Goal: Task Accomplishment & Management: Use online tool/utility

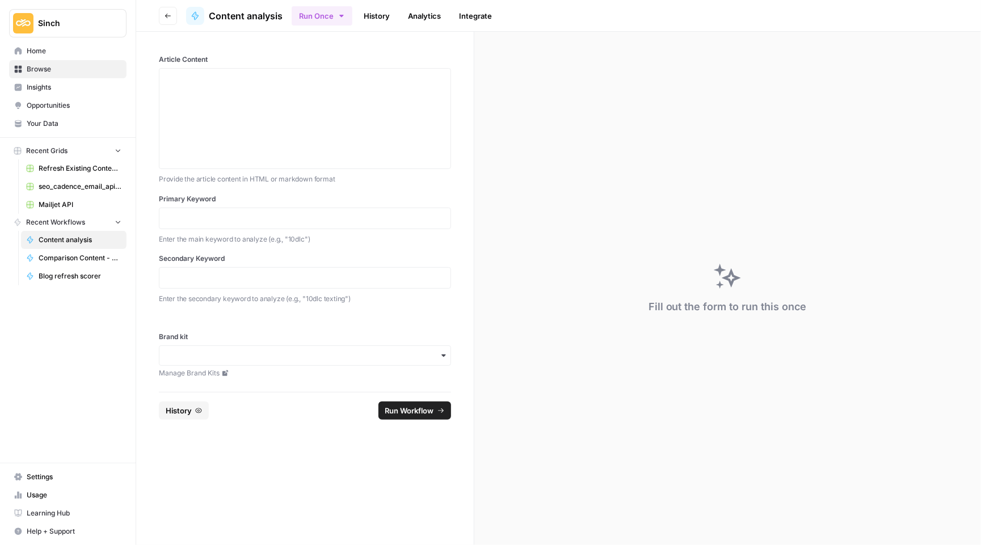
click at [169, 22] on button "Go back" at bounding box center [168, 16] width 18 height 18
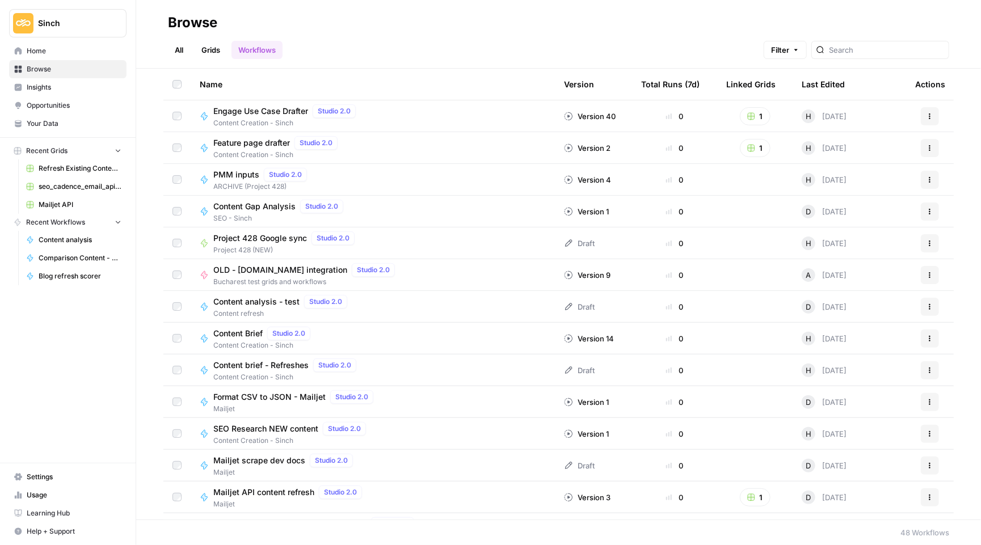
click at [289, 492] on span "Mailjet API content refresh" at bounding box center [263, 492] width 101 height 11
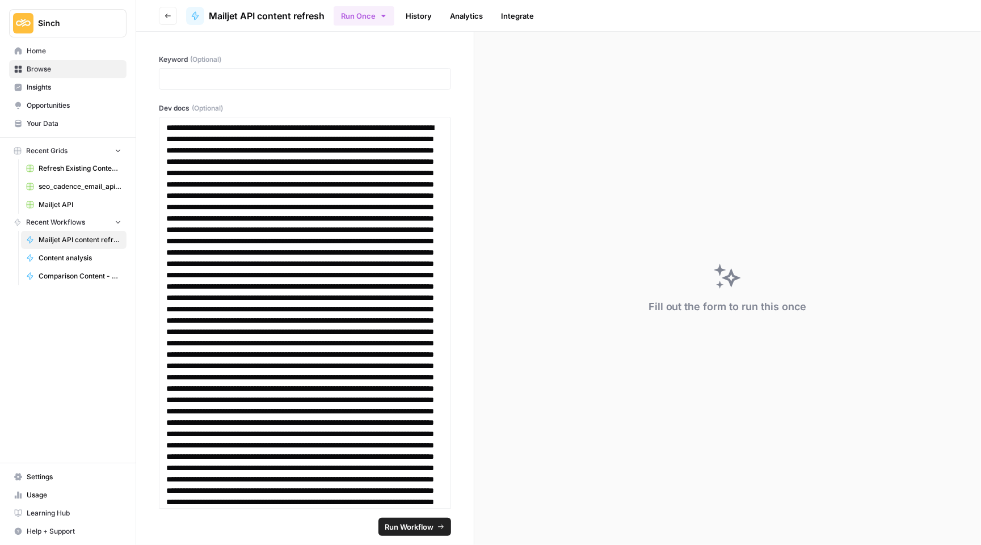
click at [171, 10] on button "Go back" at bounding box center [168, 16] width 18 height 18
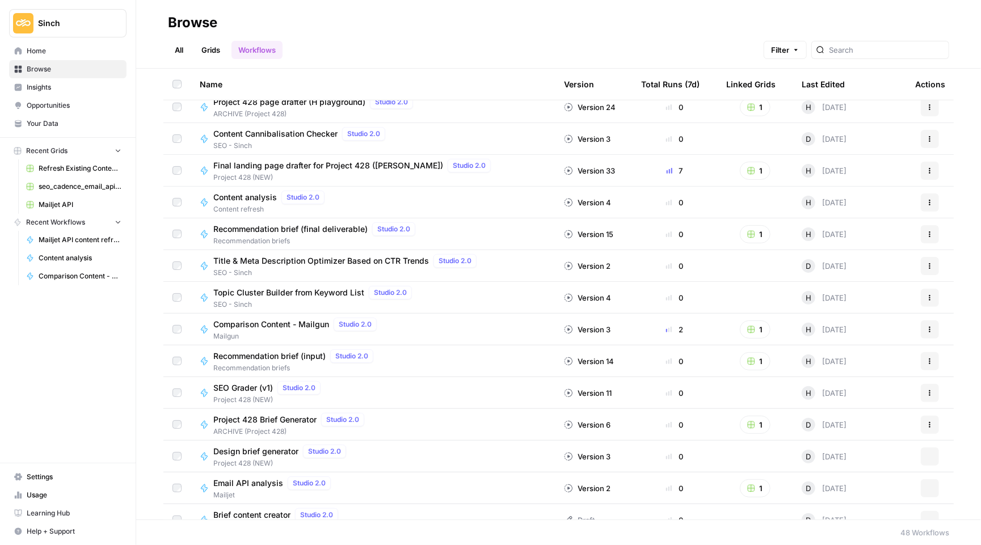
scroll to position [553, 0]
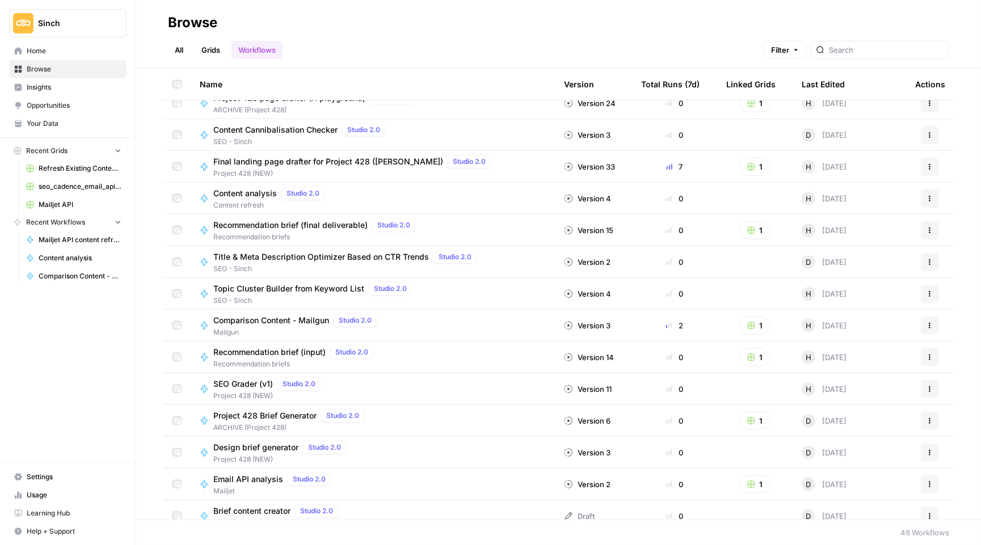
click at [326, 279] on td "Topic Cluster Builder from Keyword List Studio 2.0 SEO - Sinch" at bounding box center [373, 293] width 364 height 31
click at [326, 290] on span "Topic Cluster Builder from Keyword List" at bounding box center [288, 288] width 151 height 11
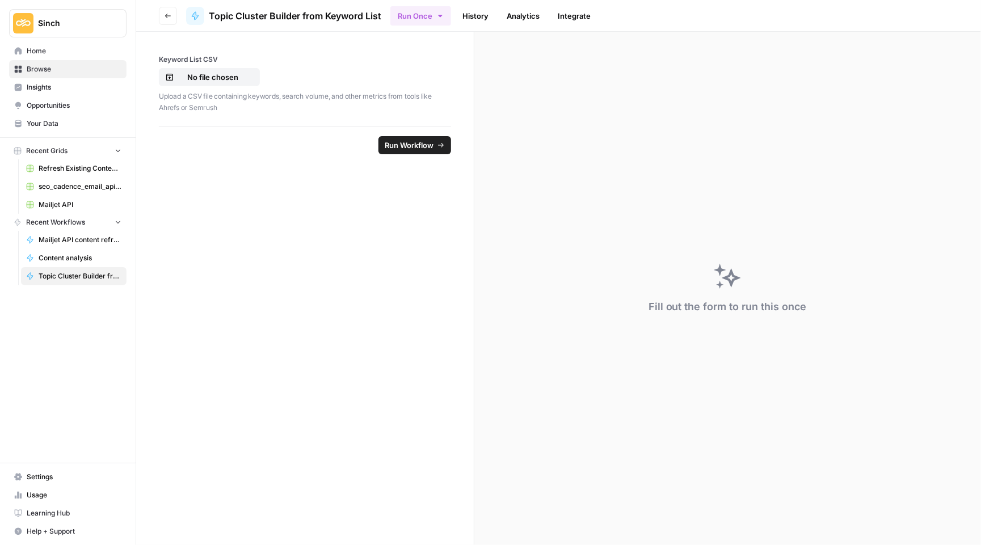
click at [175, 9] on button "Go back" at bounding box center [168, 16] width 18 height 18
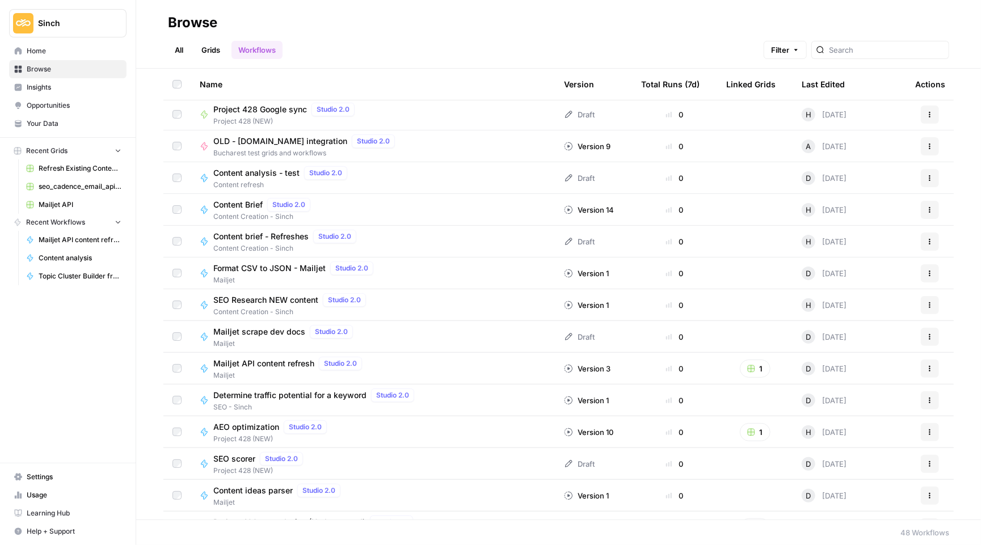
scroll to position [130, 0]
click at [67, 48] on span "Home" at bounding box center [74, 51] width 95 height 10
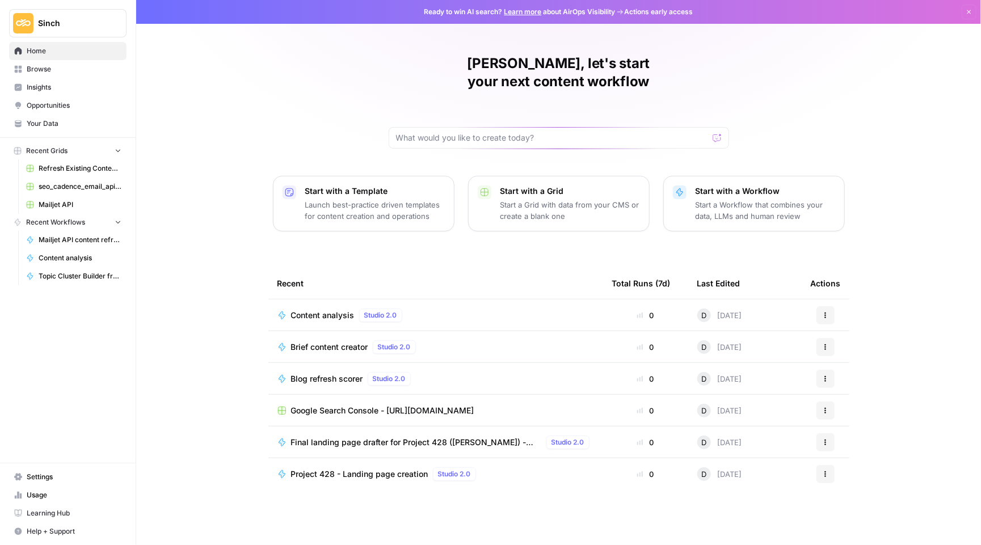
click at [48, 478] on span "Settings" at bounding box center [74, 477] width 95 height 10
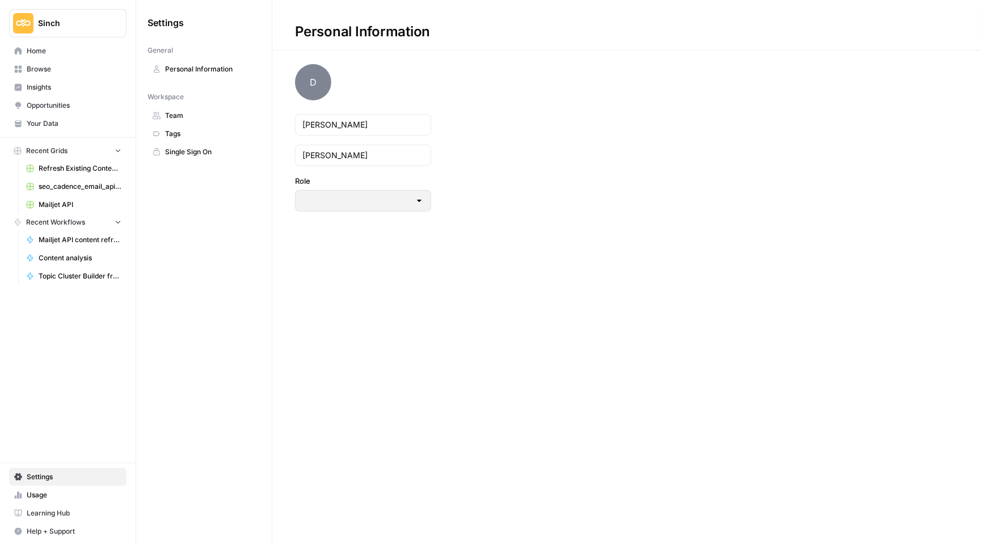
click at [95, 199] on link "Mailjet API" at bounding box center [74, 205] width 106 height 18
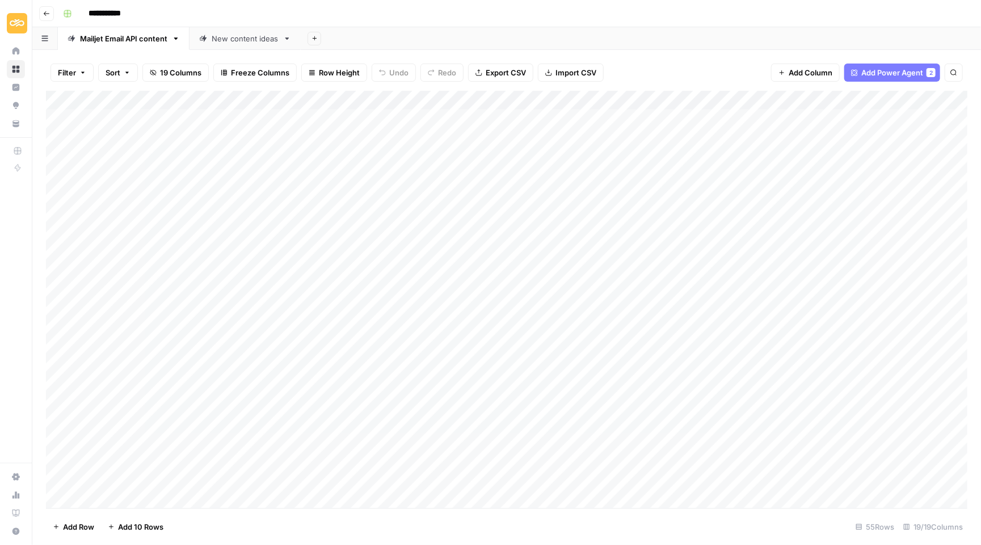
click at [51, 9] on button "Go back" at bounding box center [46, 13] width 15 height 15
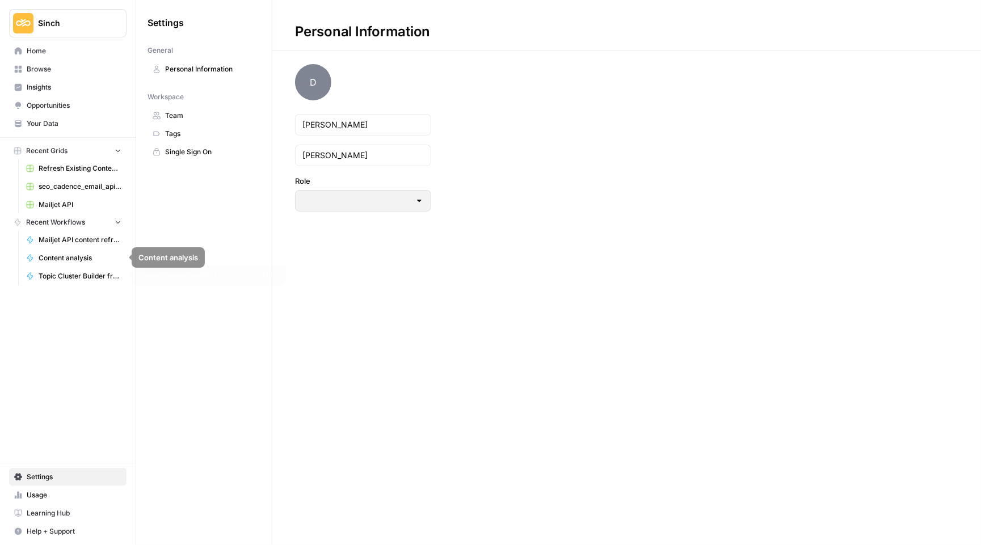
click at [80, 273] on span "Topic Cluster Builder from Keyword List" at bounding box center [80, 276] width 83 height 10
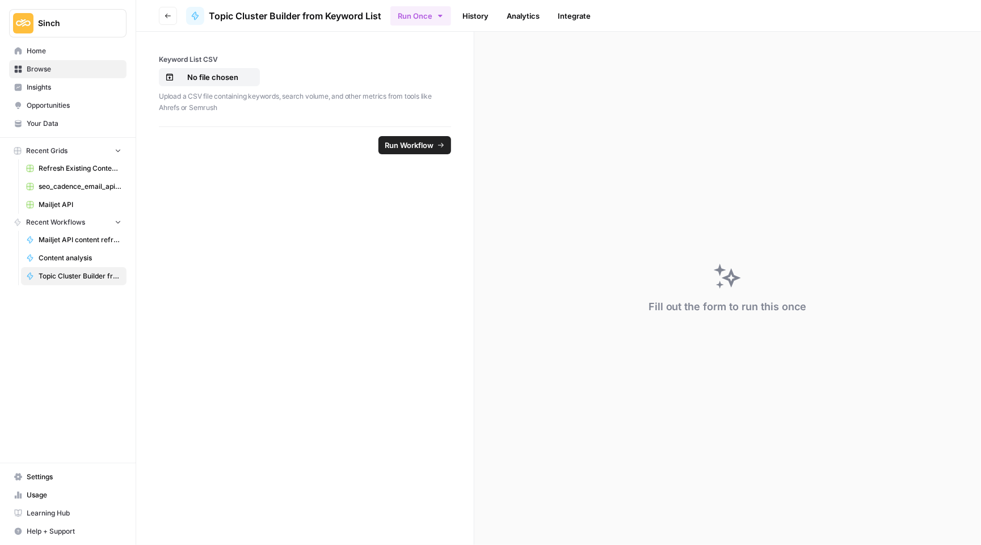
click at [184, 14] on header "Go back Topic Cluster Builder from Keyword List Run Once History Analytics Inte…" at bounding box center [558, 16] width 845 height 32
click at [577, 20] on link "Integrate" at bounding box center [574, 16] width 47 height 18
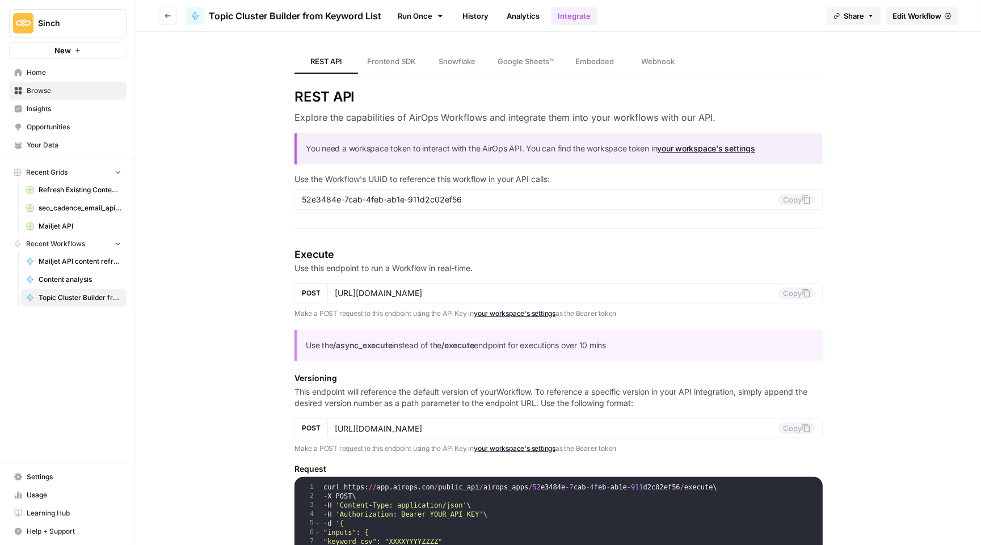
click at [902, 19] on span "Edit Workflow" at bounding box center [916, 15] width 49 height 11
click at [165, 8] on button "Go back" at bounding box center [168, 16] width 18 height 18
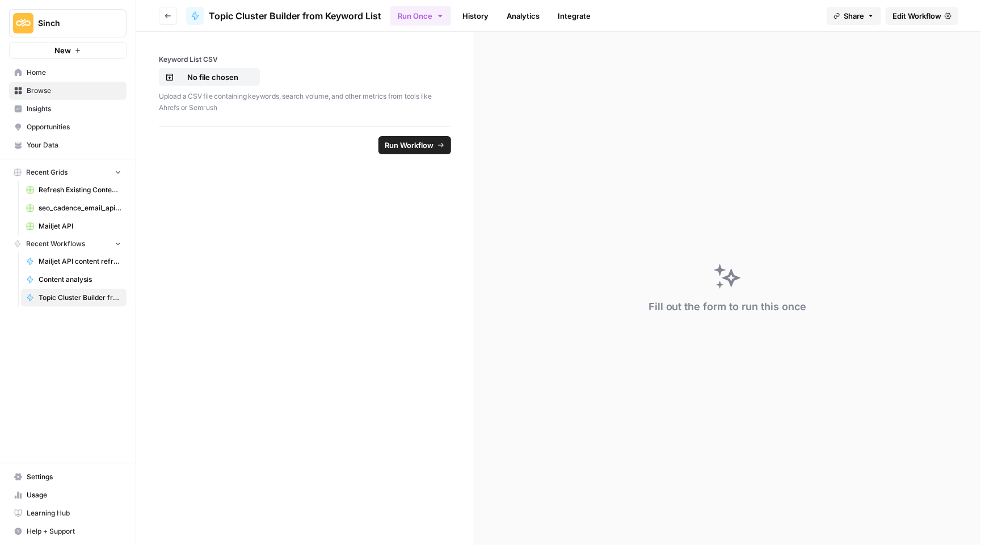
click at [170, 15] on icon "button" at bounding box center [168, 16] width 6 height 5
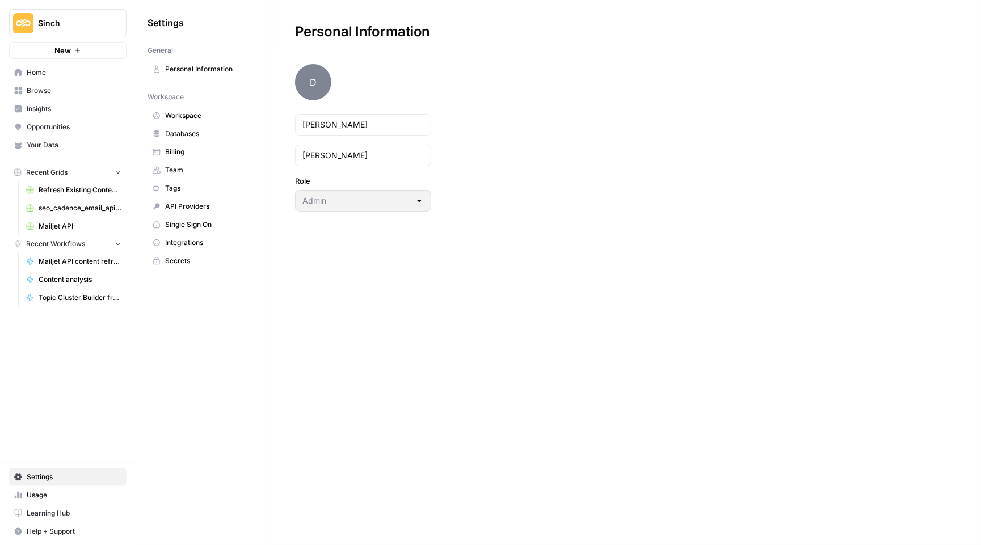
click at [54, 68] on span "Home" at bounding box center [74, 73] width 95 height 10
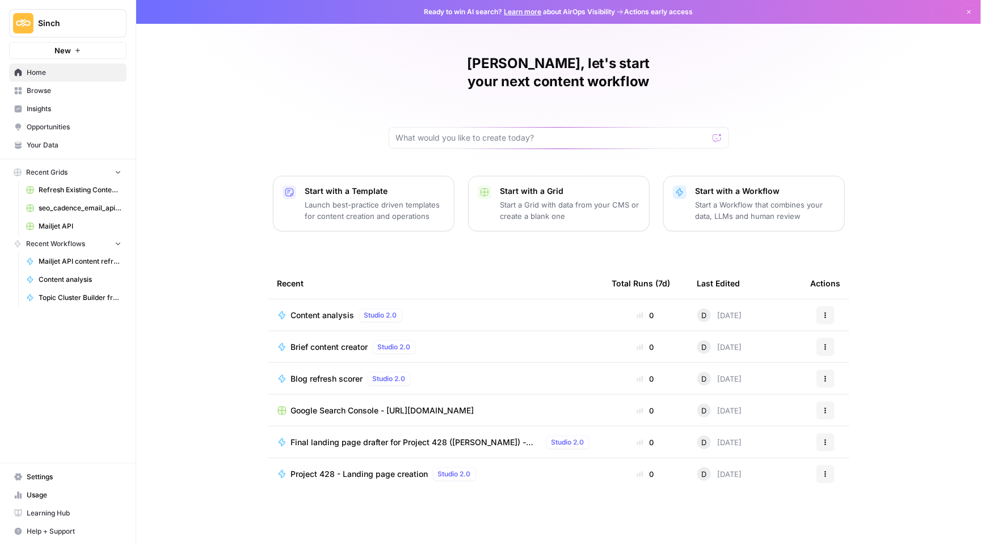
click at [328, 373] on span "Blog refresh scorer" at bounding box center [327, 378] width 72 height 11
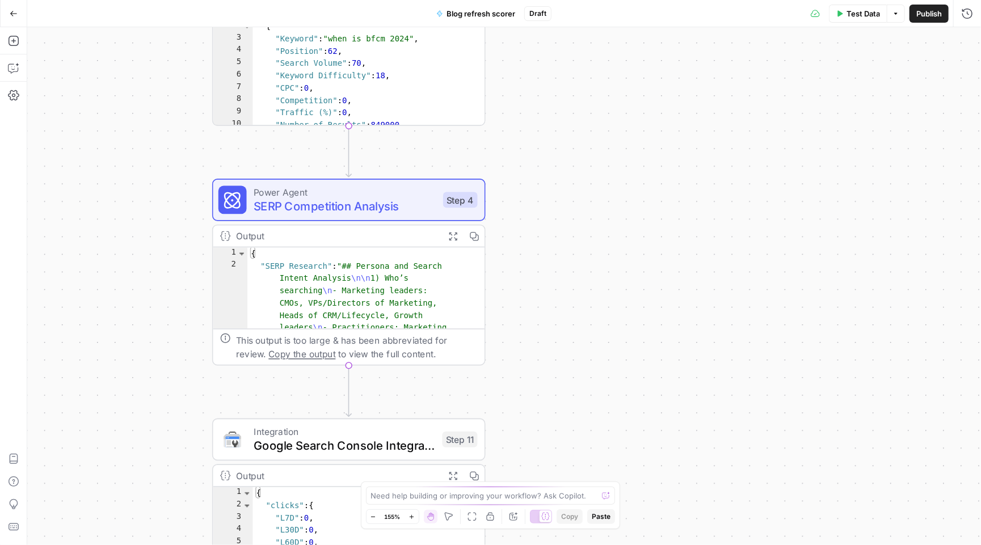
drag, startPoint x: 664, startPoint y: 158, endPoint x: 782, endPoint y: 211, distance: 128.7
click at [781, 207] on div "Workflow Input Settings Inputs Power Agent Identify Target Keywords Step 1 Outp…" at bounding box center [504, 286] width 954 height 518
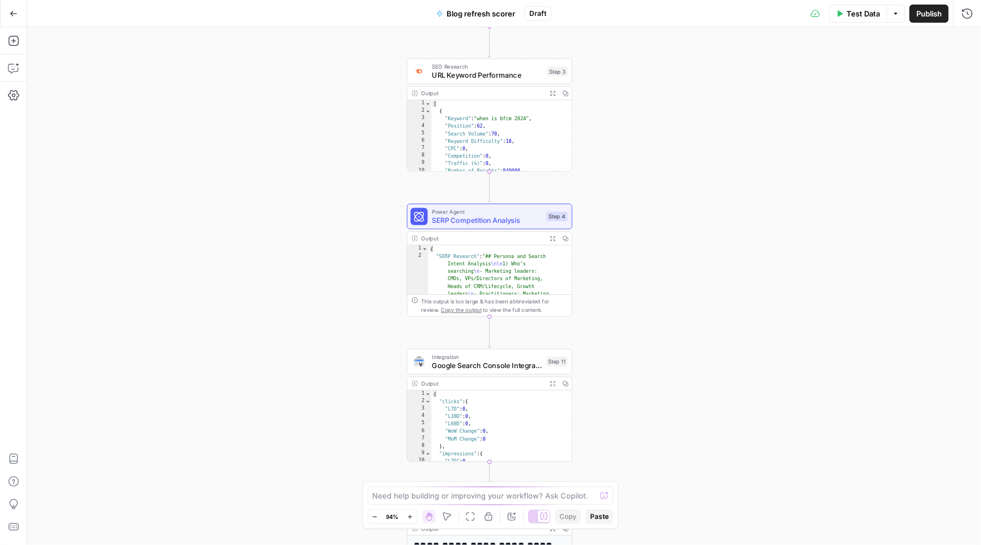
drag, startPoint x: 769, startPoint y: 201, endPoint x: 769, endPoint y: 87, distance: 113.4
click at [769, 87] on div "Workflow Input Settings Inputs Power Agent Identify Target Keywords Step 1 Outp…" at bounding box center [504, 286] width 954 height 518
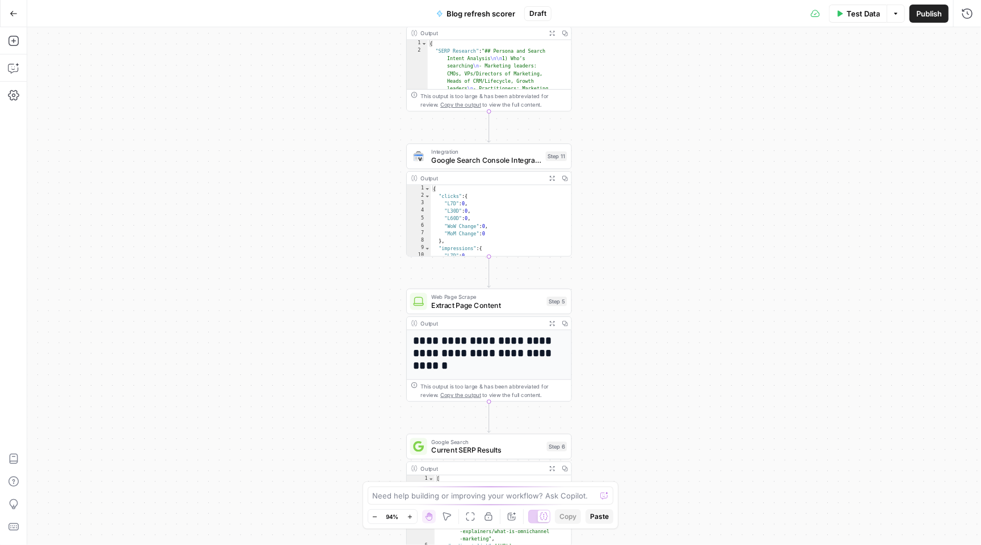
drag, startPoint x: 792, startPoint y: 229, endPoint x: 791, endPoint y: 89, distance: 139.5
click at [791, 89] on div "Workflow Input Settings Inputs Power Agent Identify Target Keywords Step 1 Outp…" at bounding box center [504, 286] width 954 height 518
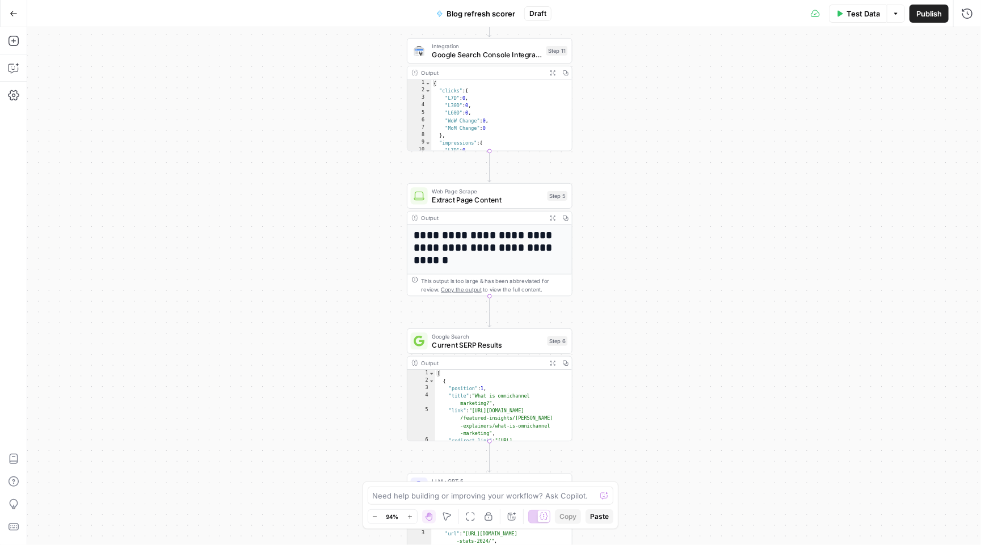
drag, startPoint x: 791, startPoint y: 92, endPoint x: 794, endPoint y: -31, distance: 123.7
click at [794, 0] on html "Sinch New Home Browse Insights Opportunities Your Data Recent Grids Refresh Exi…" at bounding box center [490, 272] width 981 height 545
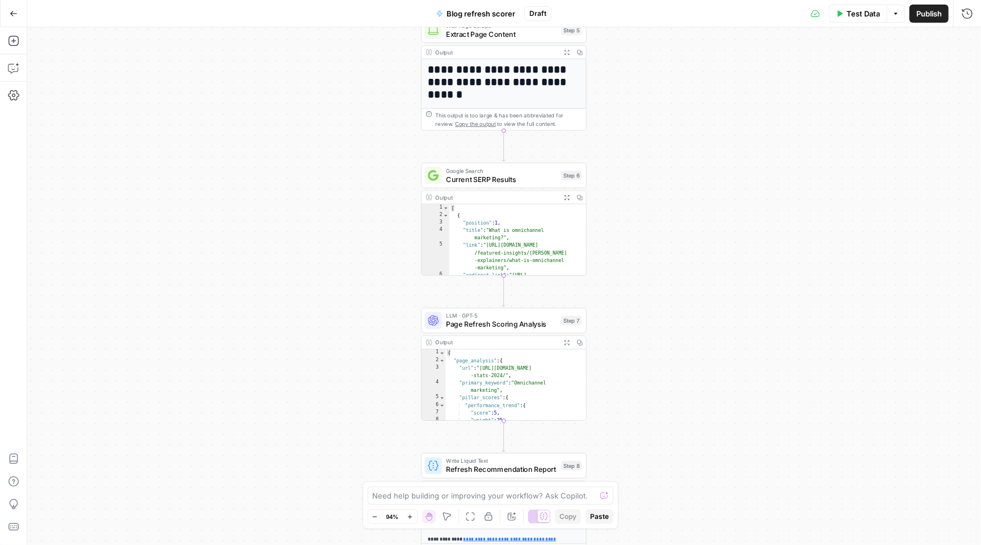
drag, startPoint x: 780, startPoint y: 248, endPoint x: 793, endPoint y: 99, distance: 149.8
click at [793, 99] on div "Workflow Input Settings Inputs Power Agent Identify Target Keywords Step 1 Outp…" at bounding box center [504, 286] width 954 height 518
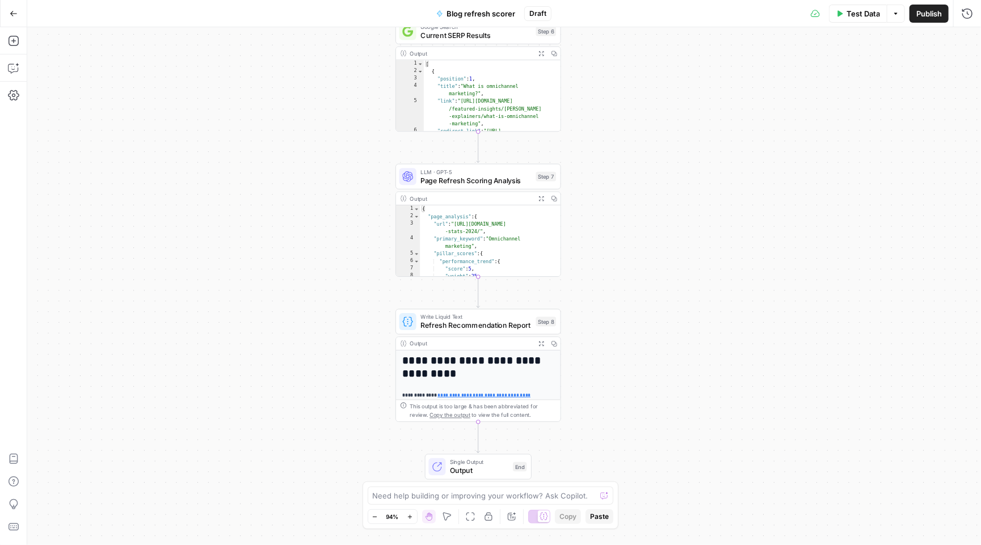
drag, startPoint x: 777, startPoint y: 281, endPoint x: 744, endPoint y: 145, distance: 139.4
click at [744, 145] on div "Workflow Input Settings Inputs Power Agent Identify Target Keywords Step 1 Outp…" at bounding box center [504, 286] width 954 height 518
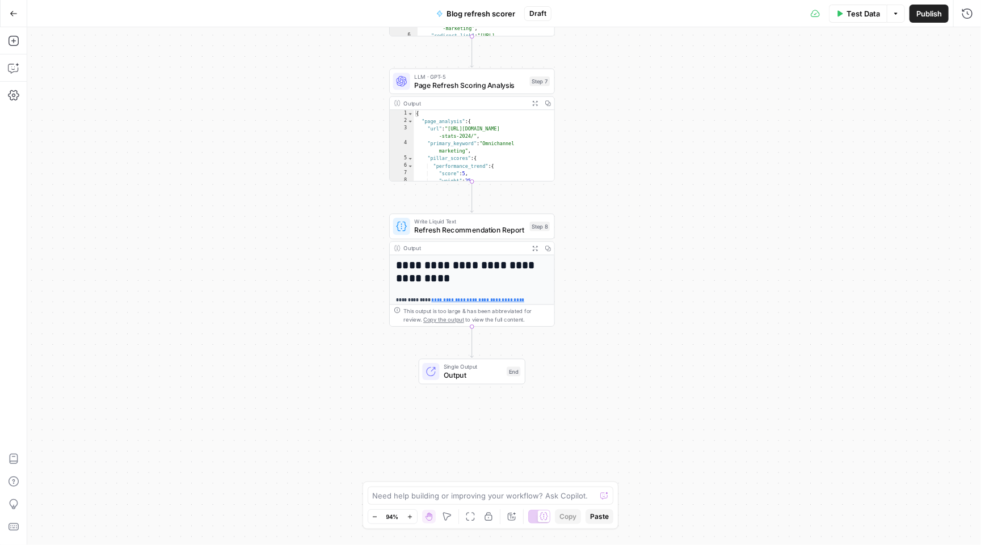
drag, startPoint x: 744, startPoint y: 145, endPoint x: 832, endPoint y: 471, distance: 337.8
click at [831, 470] on div "Workflow Input Settings Inputs Power Agent Identify Target Keywords Step 1 Outp…" at bounding box center [504, 286] width 954 height 518
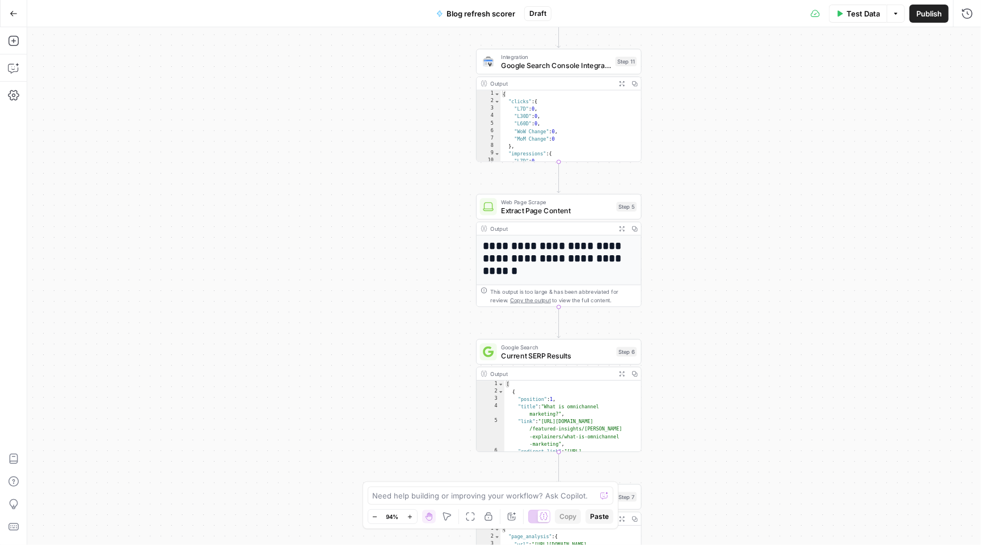
click at [14, 8] on button "Go Back" at bounding box center [13, 13] width 20 height 20
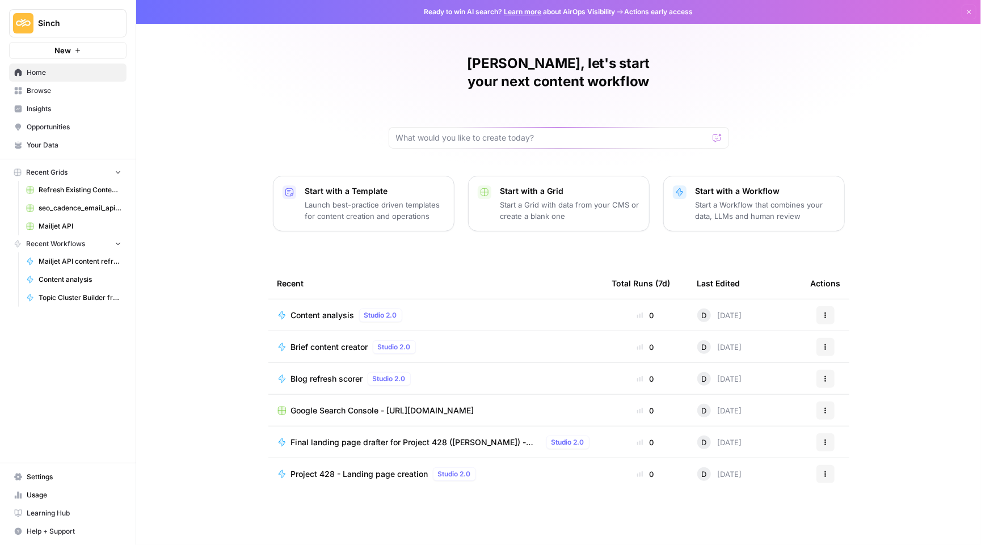
click at [74, 89] on span "Browse" at bounding box center [74, 91] width 95 height 10
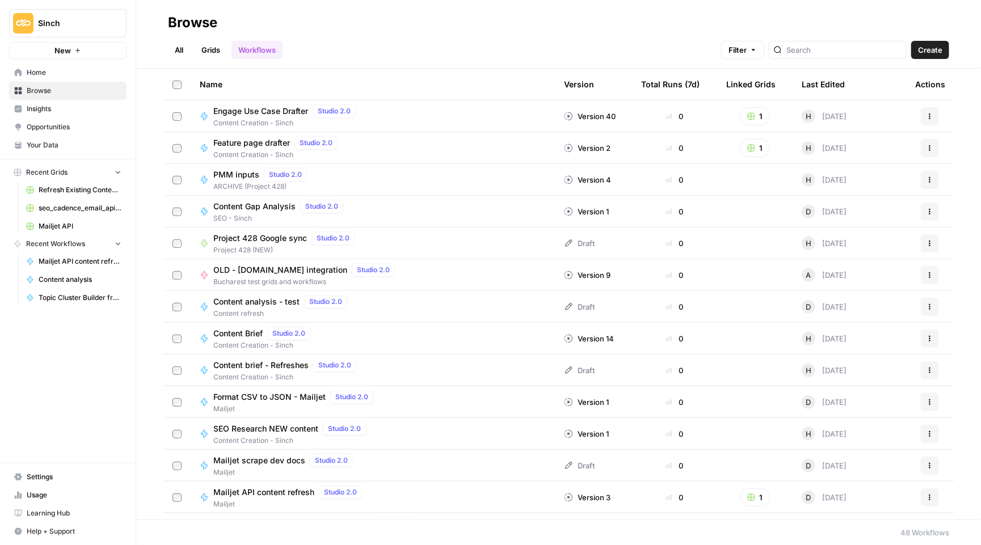
click at [172, 48] on link "All" at bounding box center [179, 50] width 22 height 18
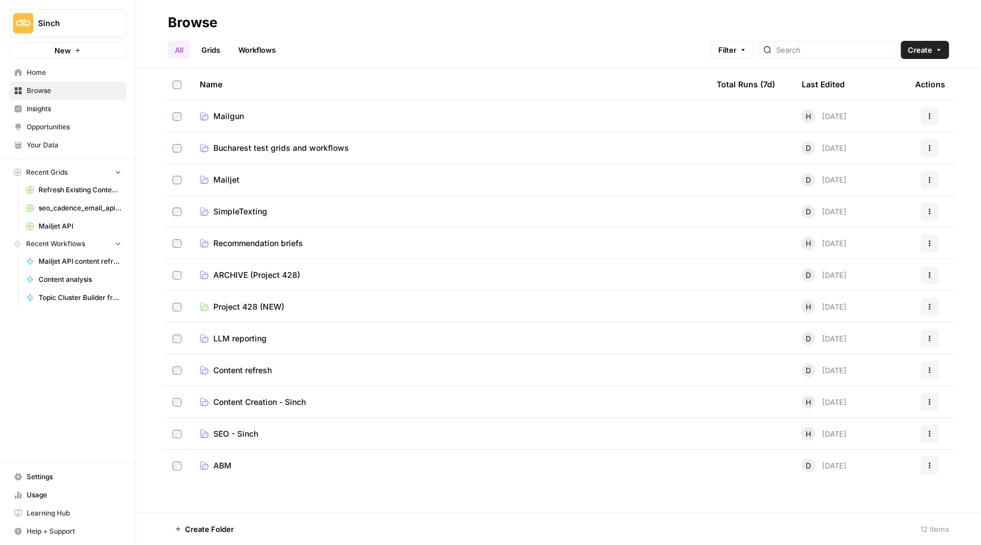
click at [243, 429] on span "SEO - Sinch" at bounding box center [235, 433] width 45 height 11
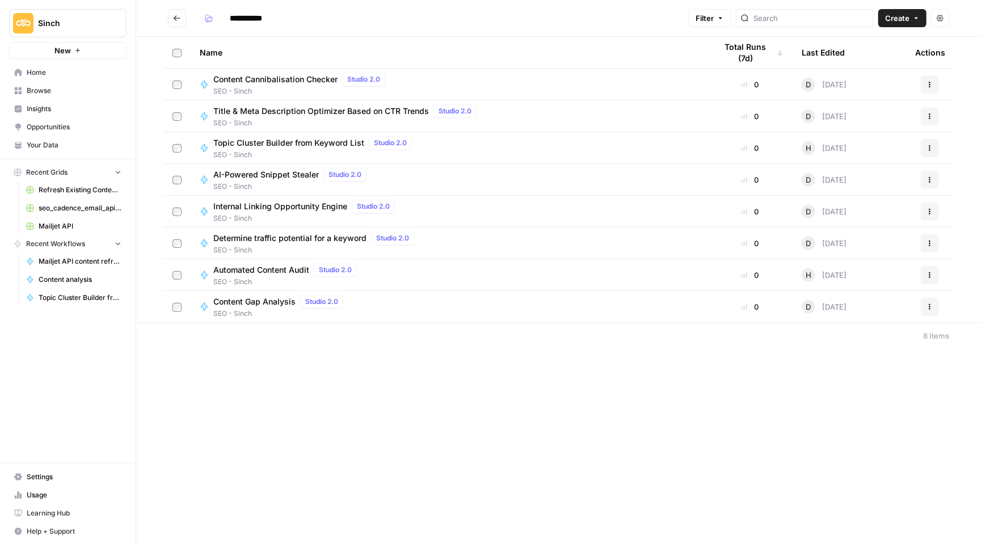
click at [307, 146] on span "Topic Cluster Builder from Keyword List" at bounding box center [288, 142] width 151 height 11
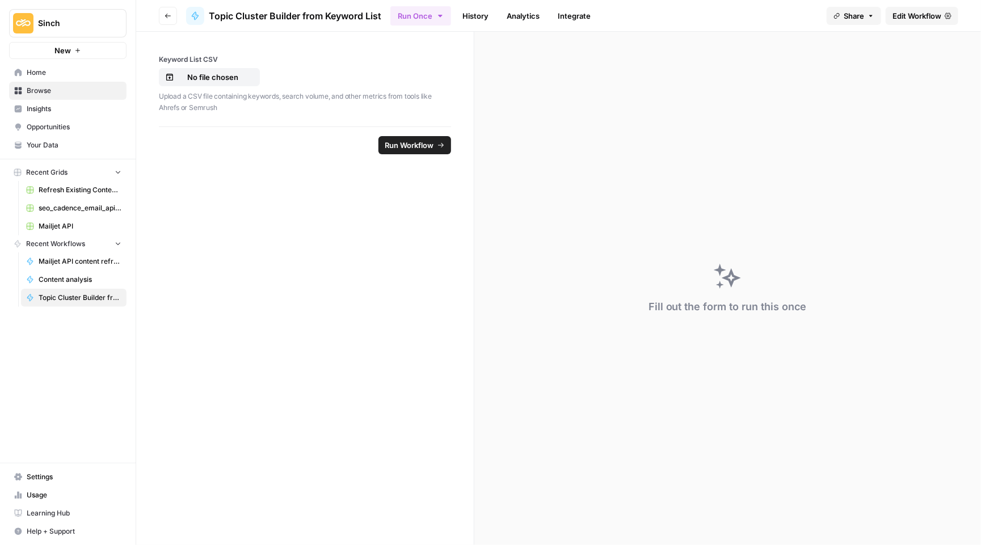
click at [903, 19] on span "Edit Workflow" at bounding box center [916, 15] width 49 height 11
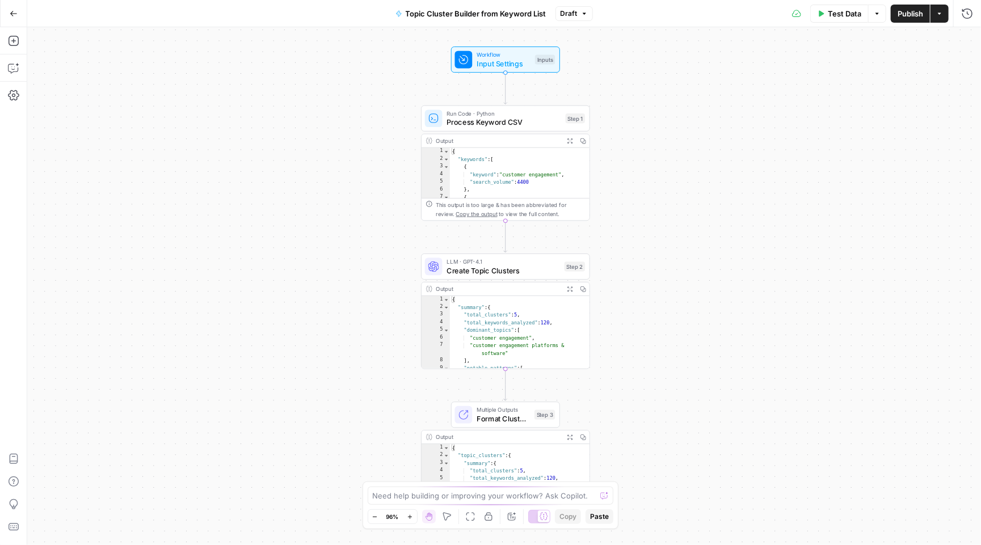
click at [585, 142] on icon "button" at bounding box center [583, 141] width 6 height 6
type textarea "*"
click at [538, 153] on div "{ "keywords" : [ { "keyword" : "customer engagement" , "search_volume" : 4400 }…" at bounding box center [520, 185] width 140 height 75
click at [535, 134] on div "Output Expand Output Copied" at bounding box center [505, 141] width 168 height 14
click at [535, 118] on span "Process Keyword CSV" at bounding box center [503, 122] width 115 height 11
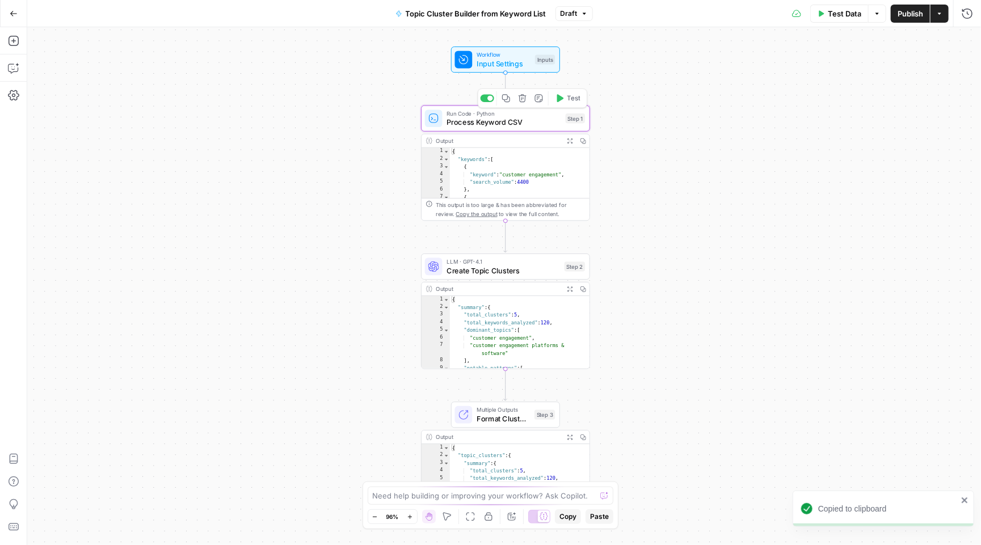
click at [535, 118] on div "Process Keyword CSV Process Keyword CSV ( step_1 ) Test Actions Close Write cod…" at bounding box center [754, 286] width 454 height 518
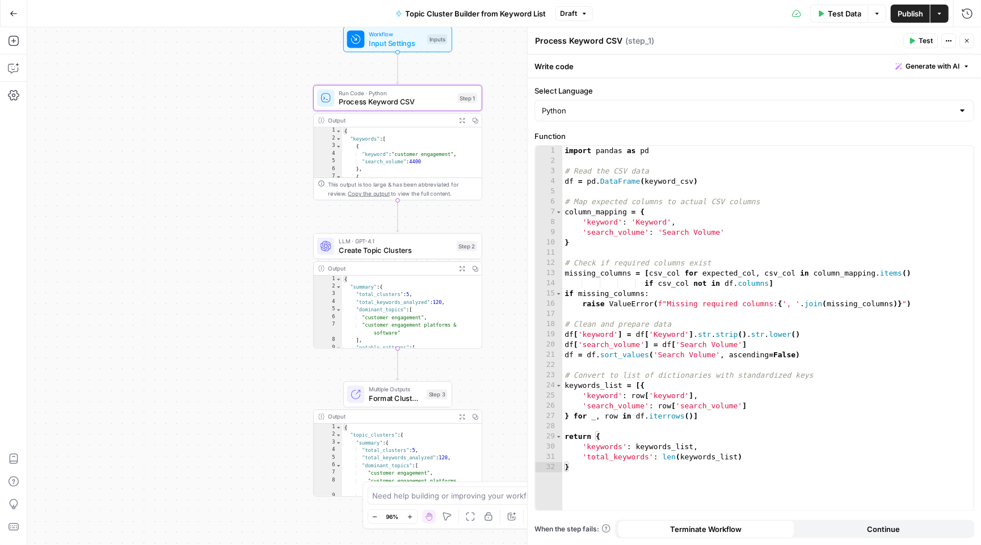
drag, startPoint x: 389, startPoint y: 192, endPoint x: 281, endPoint y: 172, distance: 109.7
click at [281, 172] on div "Workflow Input Settings Inputs Run Code · Python Process Keyword CSV Step 1 Out…" at bounding box center [504, 286] width 954 height 518
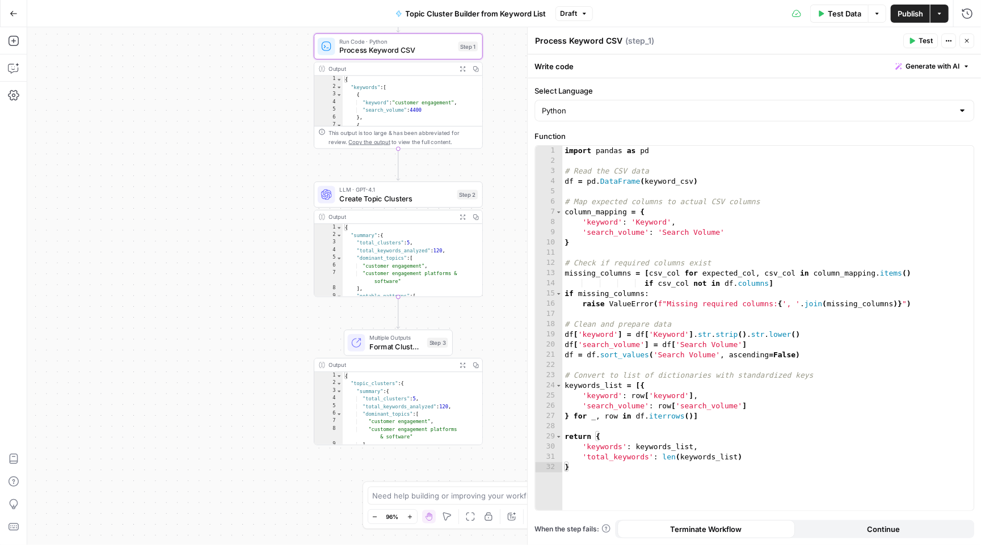
drag, startPoint x: 258, startPoint y: 393, endPoint x: 258, endPoint y: 341, distance: 51.6
click at [258, 341] on div "Workflow Input Settings Inputs Run Code · Python Process Keyword CSV Step 1 Out…" at bounding box center [504, 286] width 954 height 518
click at [258, 343] on div "Workflow Input Settings Inputs Run Code · Python Process Keyword CSV Step 1 Out…" at bounding box center [504, 286] width 954 height 518
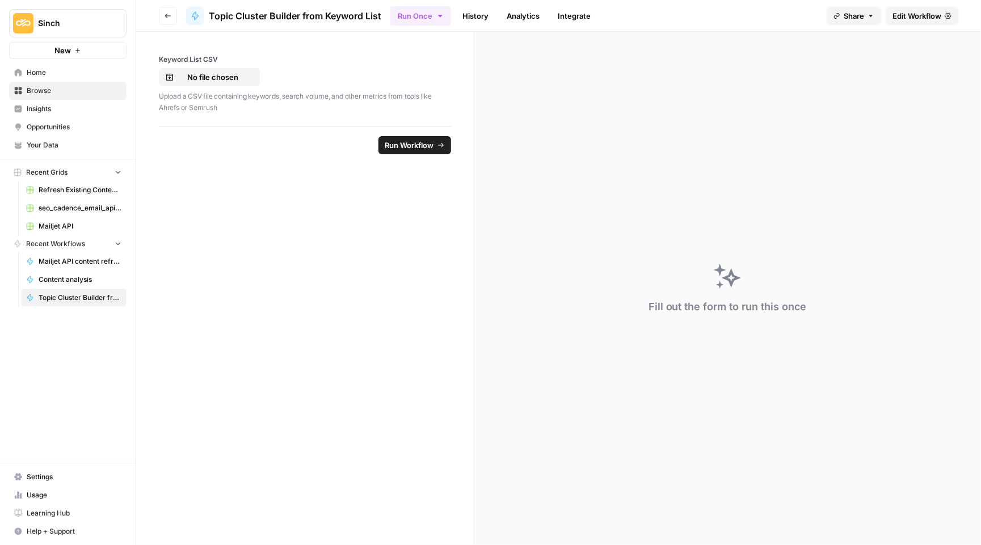
click at [168, 19] on button "Go back" at bounding box center [168, 16] width 18 height 18
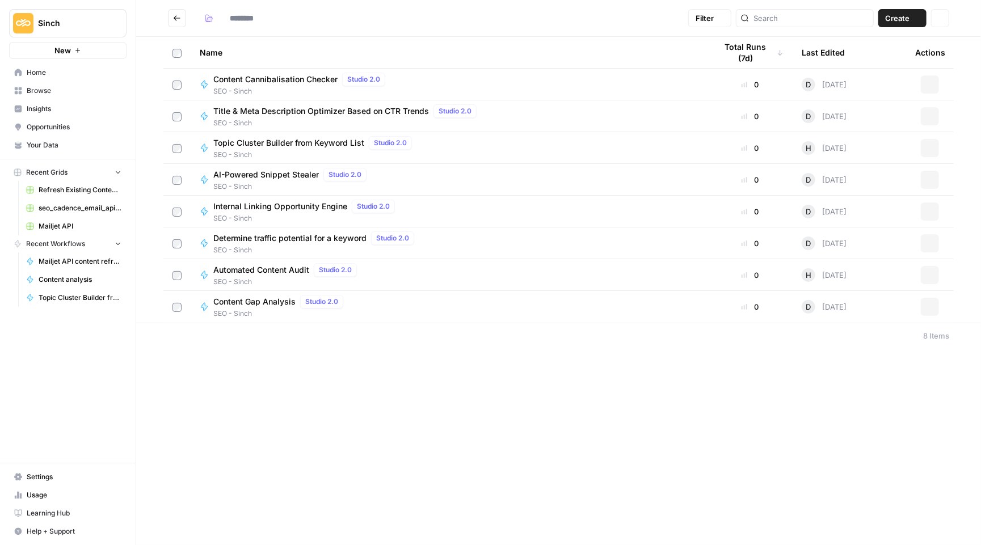
type input "**********"
click at [319, 242] on span "Determine traffic potential for a keyword" at bounding box center [289, 238] width 153 height 11
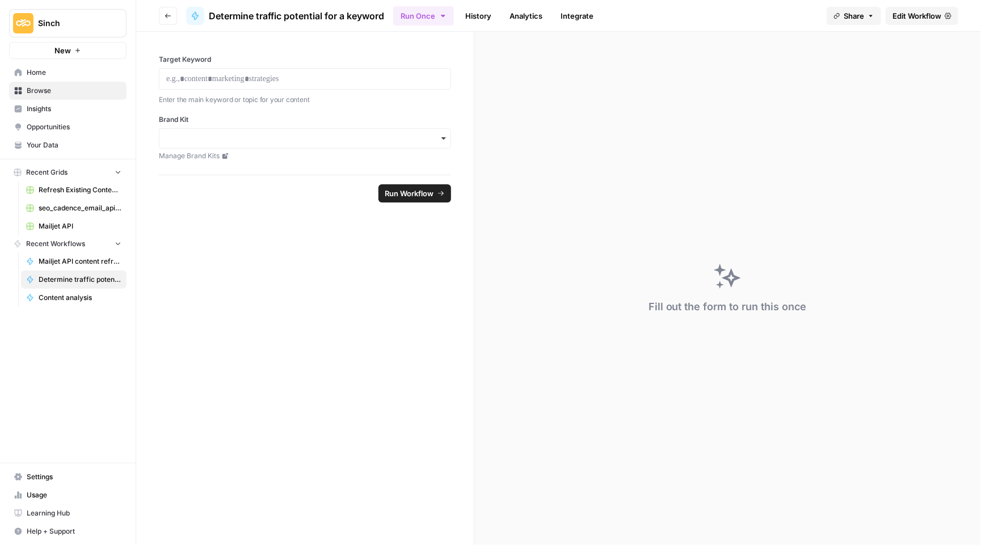
click at [939, 7] on link "Edit Workflow" at bounding box center [921, 16] width 73 height 18
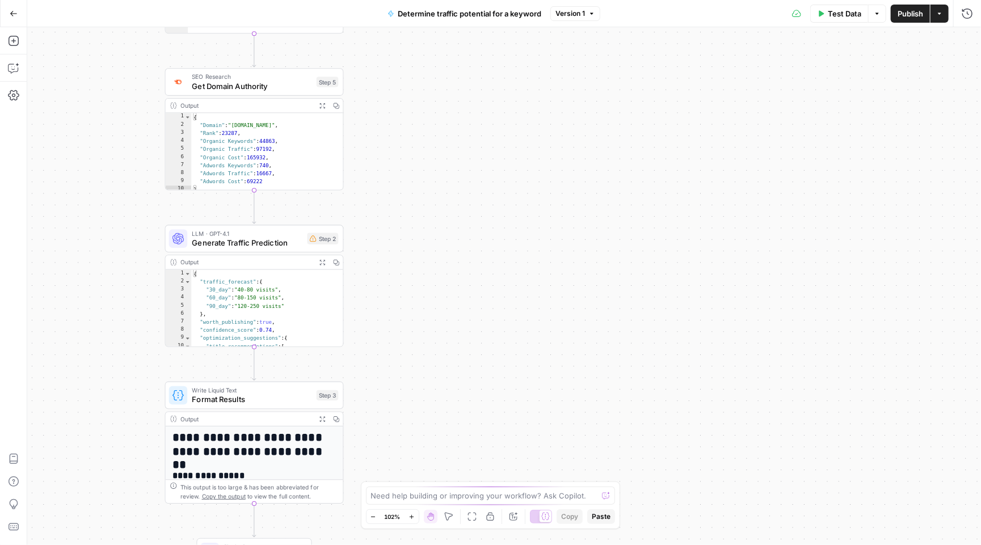
drag, startPoint x: 815, startPoint y: 301, endPoint x: 845, endPoint y: 74, distance: 228.9
click at [845, 74] on div "Workflow Input Settings Inputs Power Agent Analyze Keyword Metrics Step 1 Outpu…" at bounding box center [504, 286] width 954 height 518
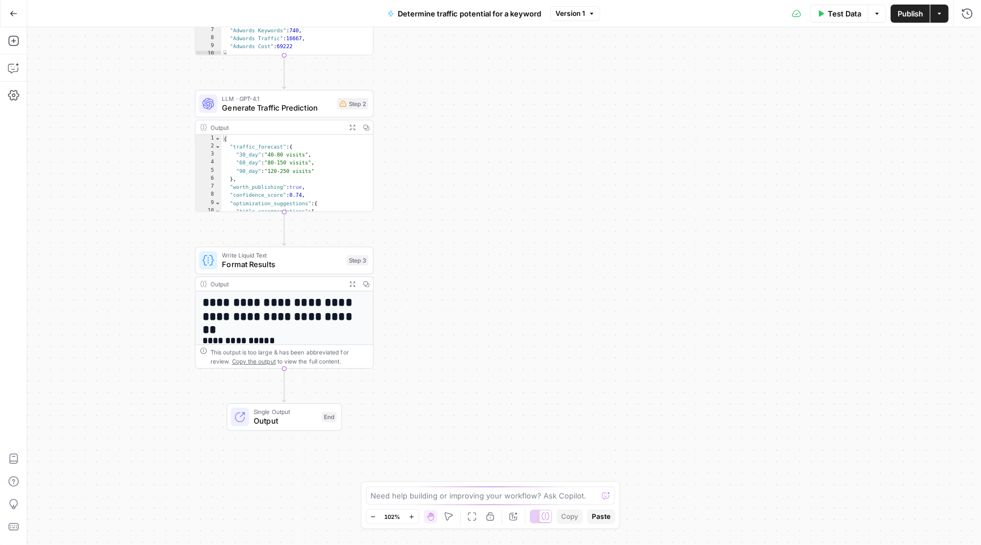
drag, startPoint x: 774, startPoint y: 311, endPoint x: 791, endPoint y: 261, distance: 52.7
click at [791, 261] on div "Workflow Input Settings Inputs Power Agent Analyze Keyword Metrics Step 1 Outpu…" at bounding box center [504, 286] width 954 height 518
click at [6, 15] on button "Go Back" at bounding box center [13, 13] width 20 height 20
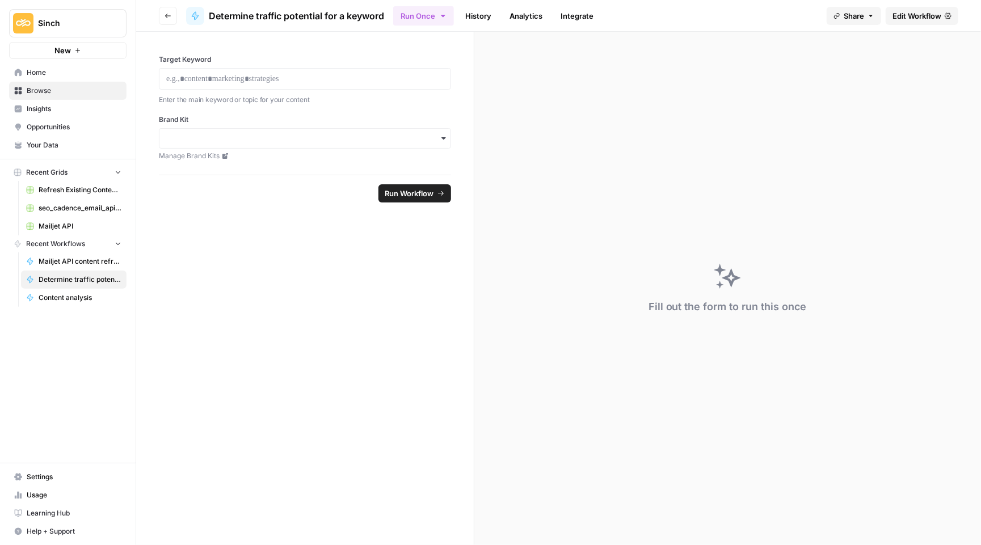
click at [171, 18] on icon "button" at bounding box center [167, 15] width 7 height 7
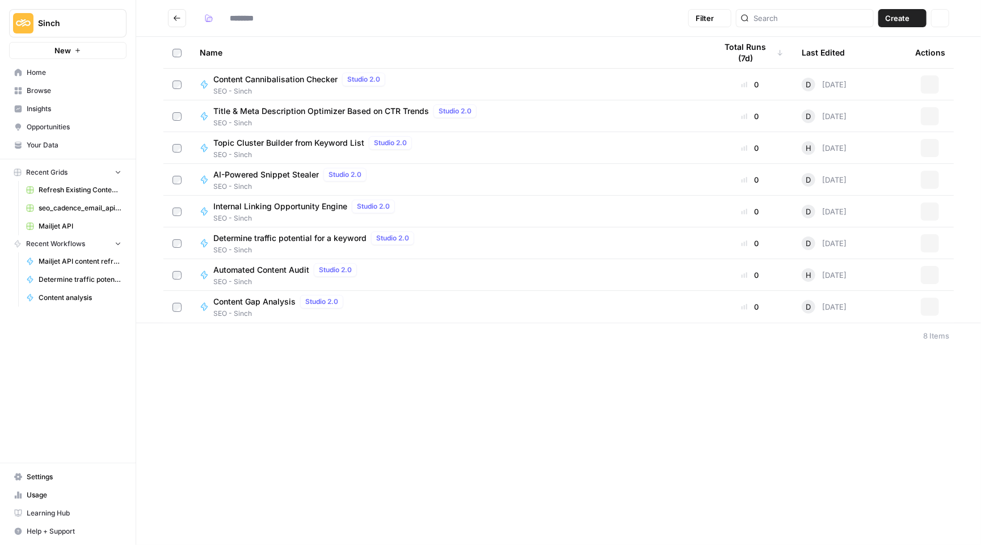
type input "**********"
click at [275, 265] on span "Automated Content Audit" at bounding box center [261, 269] width 96 height 11
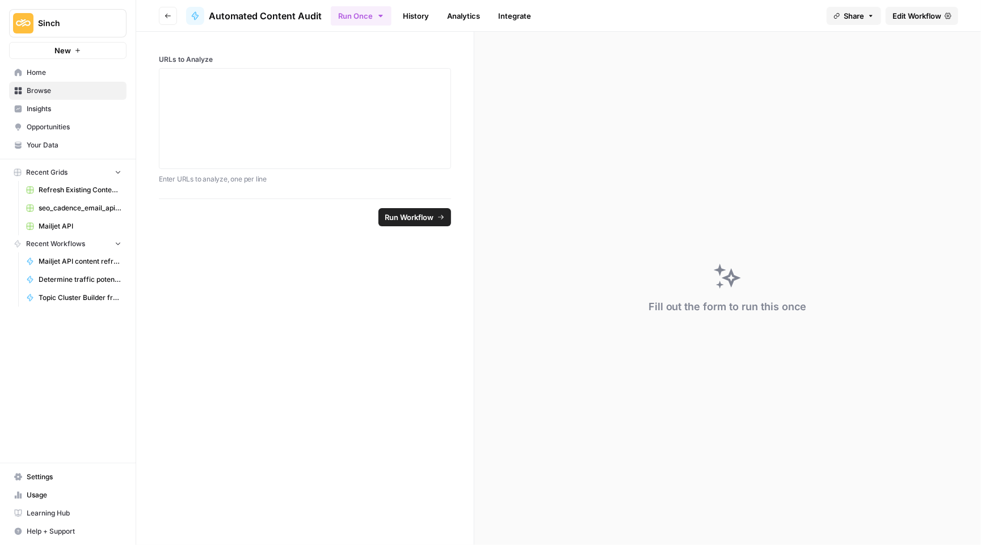
click at [909, 16] on span "Edit Workflow" at bounding box center [916, 15] width 49 height 11
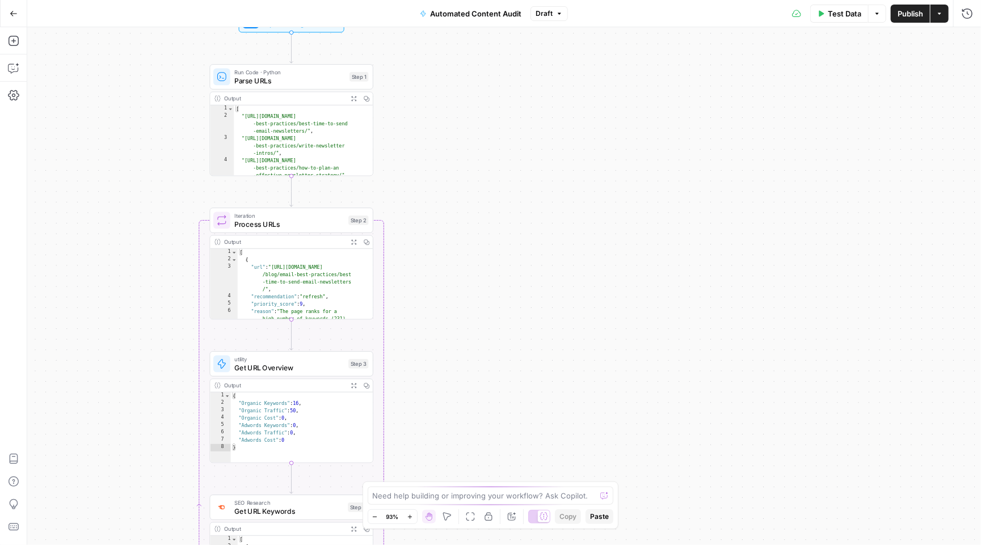
drag, startPoint x: 670, startPoint y: 165, endPoint x: 602, endPoint y: 228, distance: 92.7
click at [602, 228] on div "Workflow Input Settings Inputs Run Code · Python Parse URLs Step 1 Output Expan…" at bounding box center [504, 286] width 954 height 518
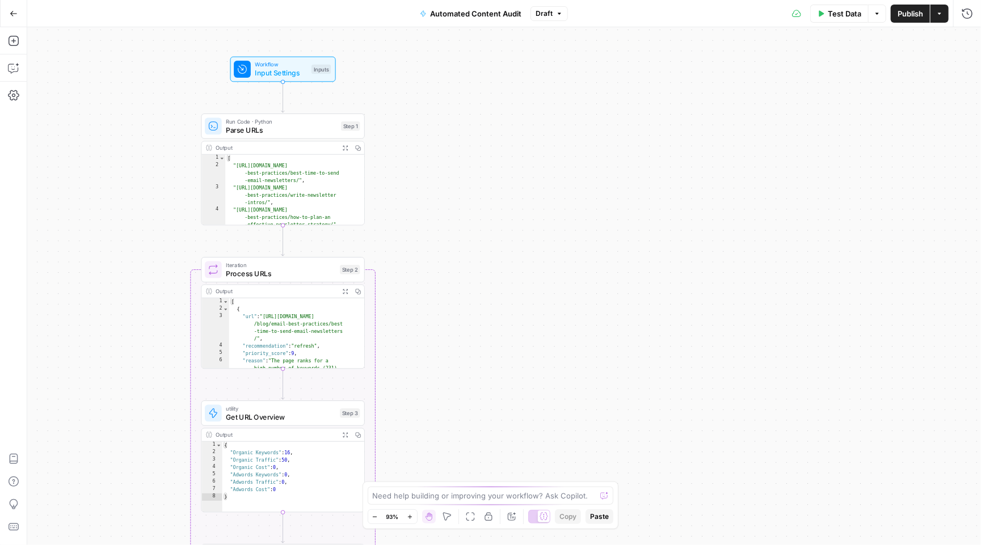
drag, startPoint x: 608, startPoint y: 246, endPoint x: 600, endPoint y: 294, distance: 49.0
click at [600, 294] on div "Workflow Input Settings Inputs Run Code · Python Parse URLs Step 1 Output Expan…" at bounding box center [504, 286] width 954 height 518
click at [288, 130] on span "Parse URLs" at bounding box center [281, 130] width 111 height 11
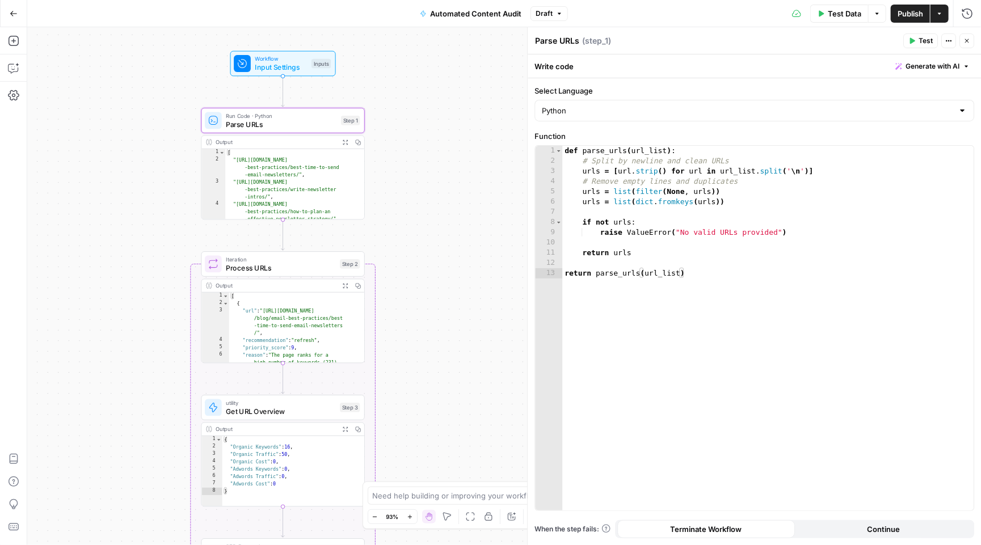
drag, startPoint x: 444, startPoint y: 328, endPoint x: 444, endPoint y: 164, distance: 163.9
click at [444, 164] on div "Workflow Input Settings Inputs Run Code · Python Parse URLs Step 1 Output Expan…" at bounding box center [504, 286] width 954 height 518
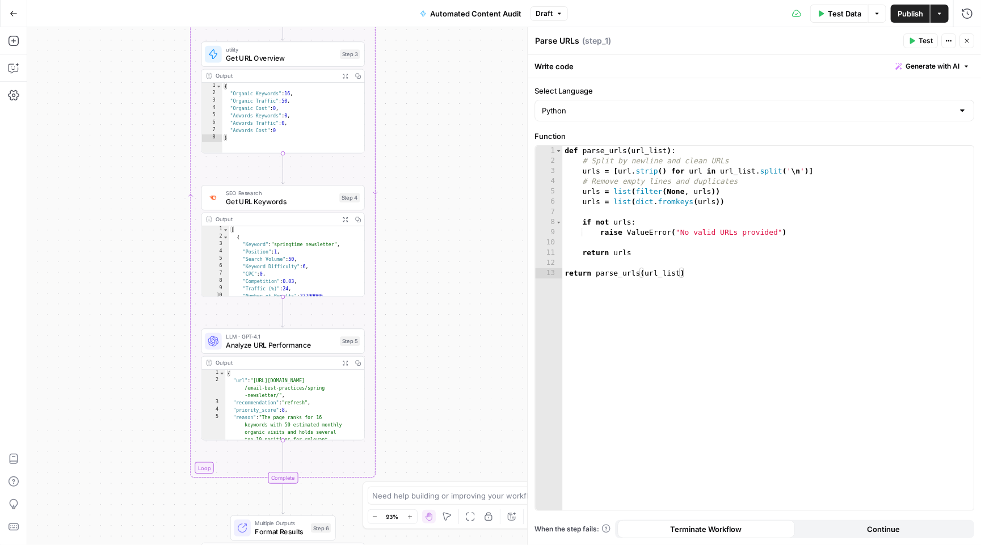
drag, startPoint x: 476, startPoint y: 331, endPoint x: 476, endPoint y: 137, distance: 194.6
click at [476, 136] on div "Workflow Input Settings Inputs Run Code · Python Parse URLs Step 1 Output Expan…" at bounding box center [504, 286] width 954 height 518
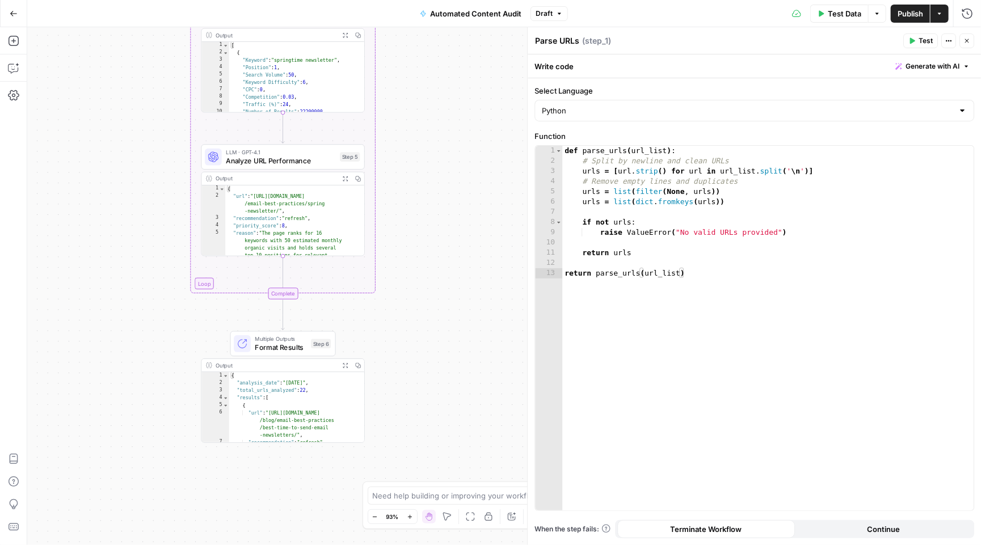
drag, startPoint x: 478, startPoint y: 289, endPoint x: 478, endPoint y: 125, distance: 163.4
click at [478, 125] on div "Workflow Input Settings Inputs Run Code · Python Parse URLs Step 1 Output Expan…" at bounding box center [504, 286] width 954 height 518
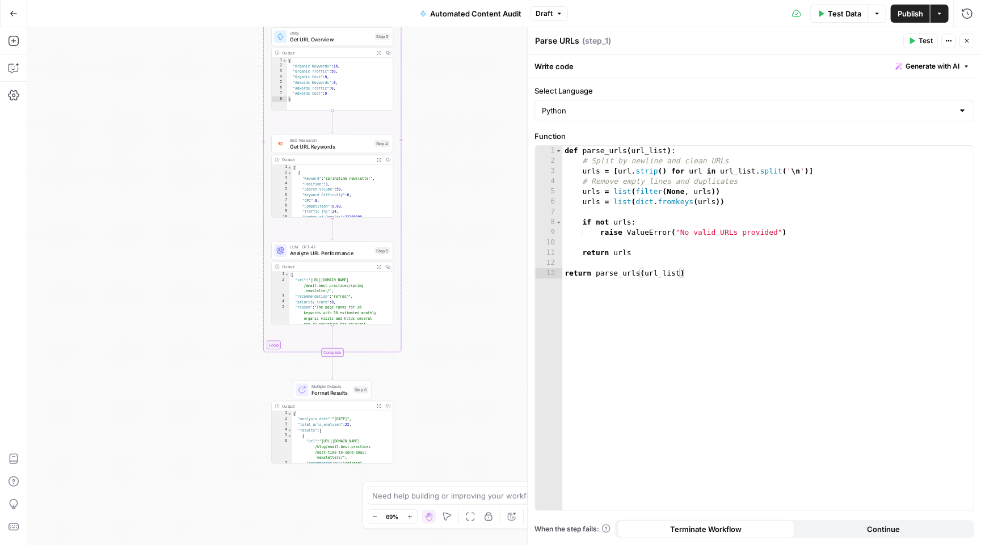
drag, startPoint x: 477, startPoint y: 195, endPoint x: 477, endPoint y: 281, distance: 86.2
click at [477, 281] on div "Workflow Input Settings Inputs Run Code · Python Parse URLs Step 1 Output Expan…" at bounding box center [504, 286] width 954 height 518
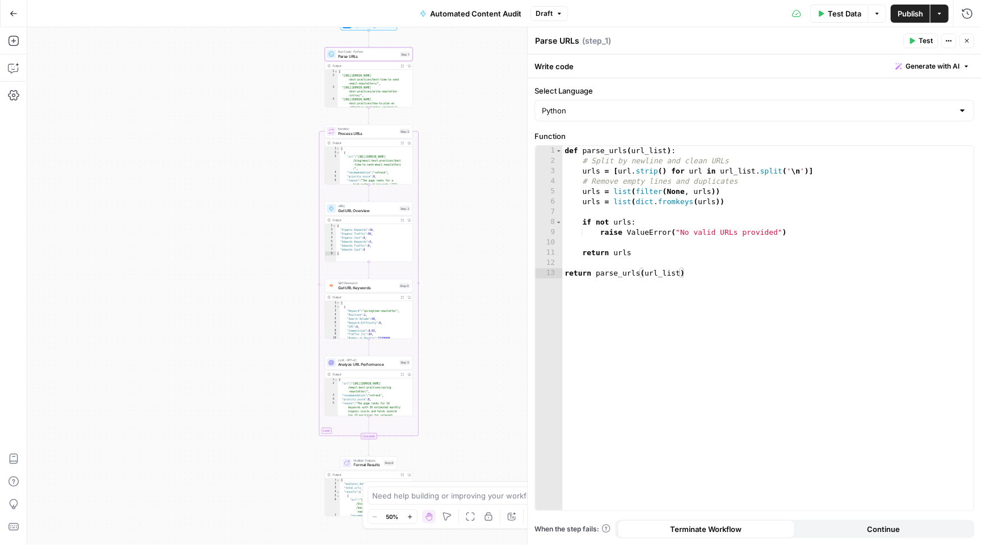
drag, startPoint x: 477, startPoint y: 281, endPoint x: 473, endPoint y: 383, distance: 101.6
click at [473, 383] on div "Workflow Input Settings Inputs Run Code · Python Parse URLs Step 1 Output Expan…" at bounding box center [504, 286] width 954 height 518
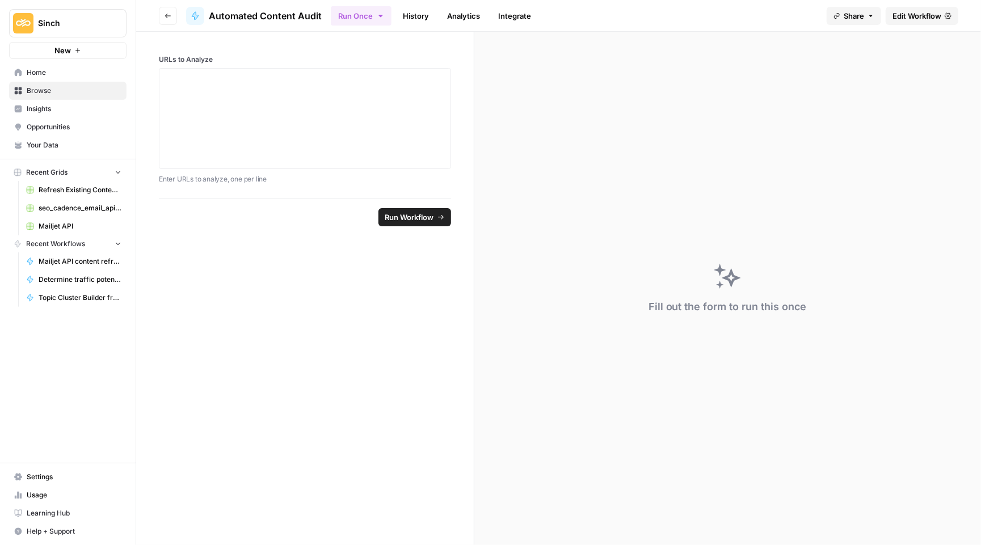
click at [175, 9] on button "Go back" at bounding box center [168, 16] width 18 height 18
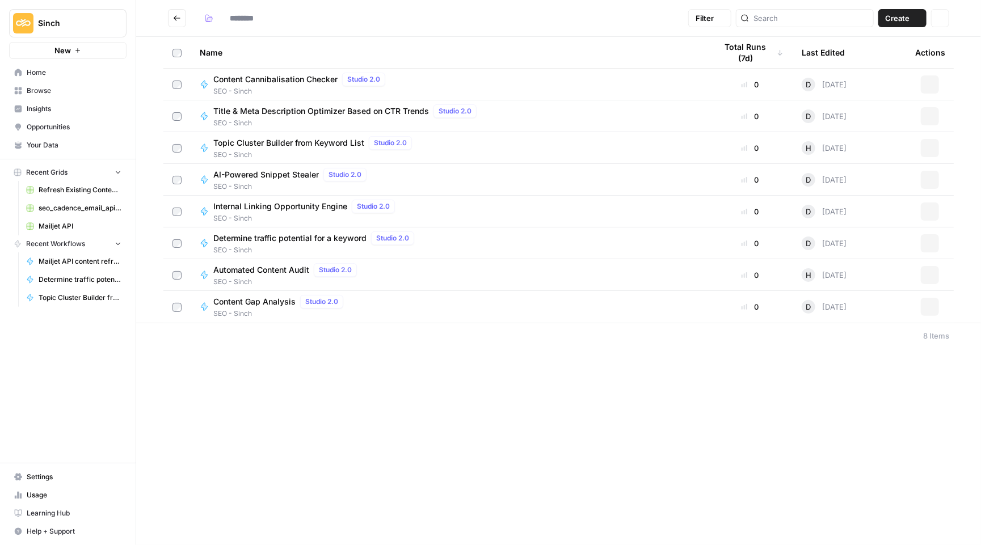
type input "**********"
click at [88, 20] on span "Sinch" at bounding box center [72, 23] width 69 height 11
click at [99, 100] on span "Mailjet" at bounding box center [110, 103] width 150 height 11
click at [179, 12] on button "Go back" at bounding box center [177, 18] width 18 height 18
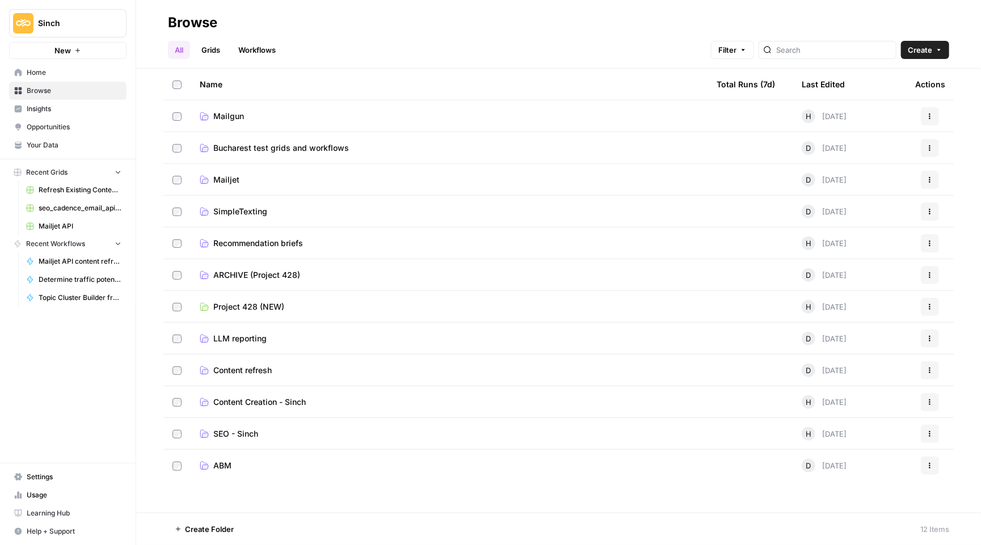
click at [258, 148] on span "Bucharest test grids and workflows" at bounding box center [281, 147] width 136 height 11
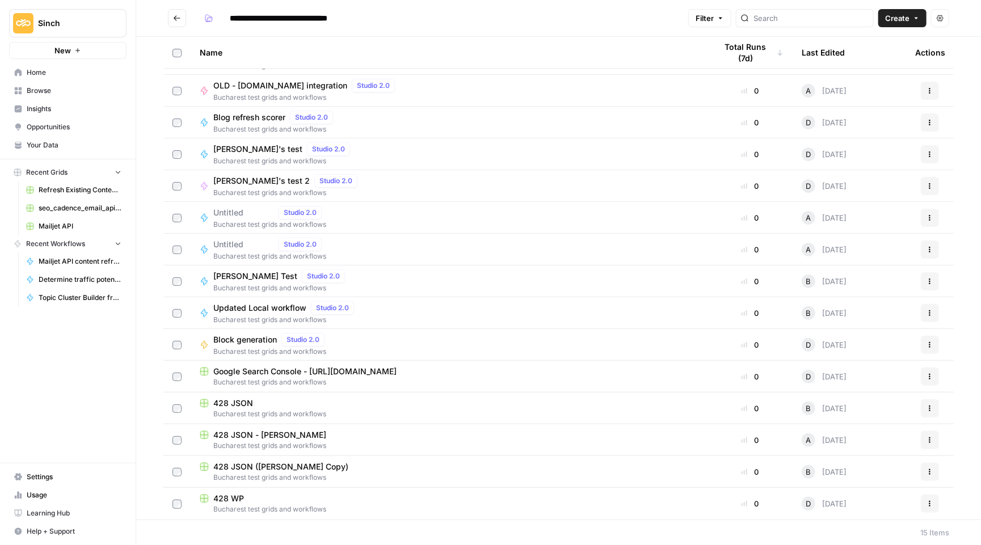
click at [259, 305] on span "Updated Local workflow" at bounding box center [259, 307] width 93 height 11
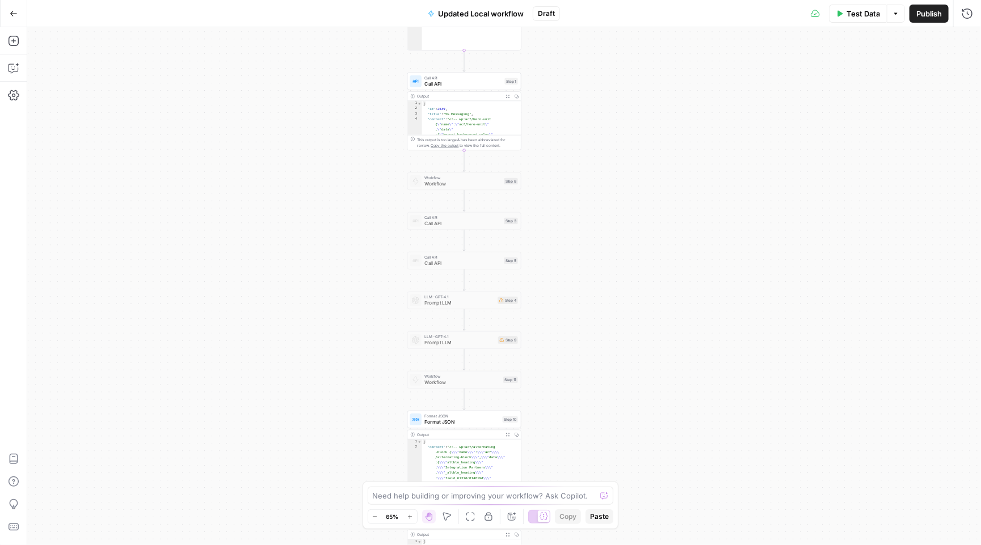
drag, startPoint x: 381, startPoint y: 357, endPoint x: 263, endPoint y: 276, distance: 142.4
click at [261, 279] on div "Workflow Input Settings Inputs Format JSON Format JSON Step 6 Output Expand Out…" at bounding box center [504, 286] width 954 height 518
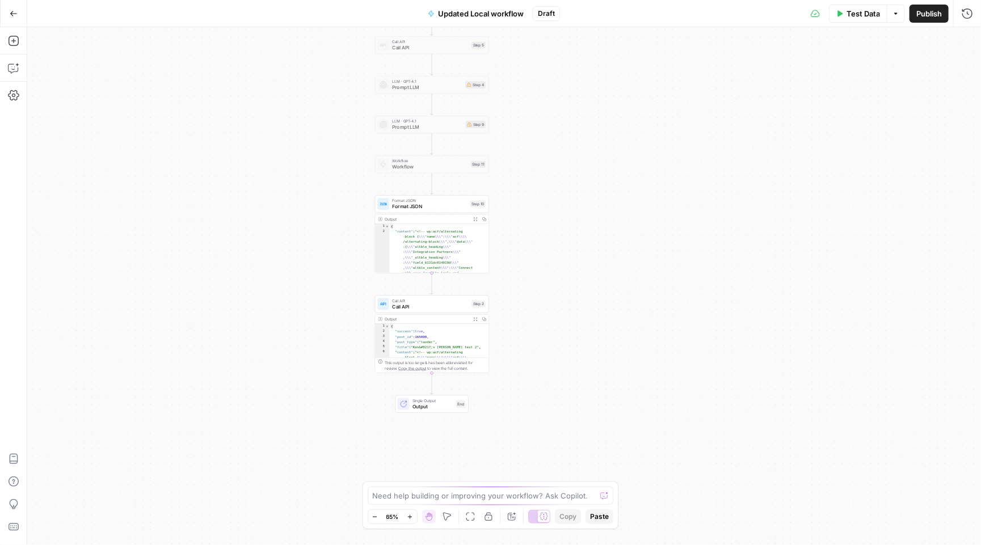
drag, startPoint x: 305, startPoint y: 407, endPoint x: 274, endPoint y: 265, distance: 144.5
click at [274, 265] on div "Workflow Input Settings Inputs Format JSON Format JSON Step 6 Output Expand Out…" at bounding box center [504, 286] width 954 height 518
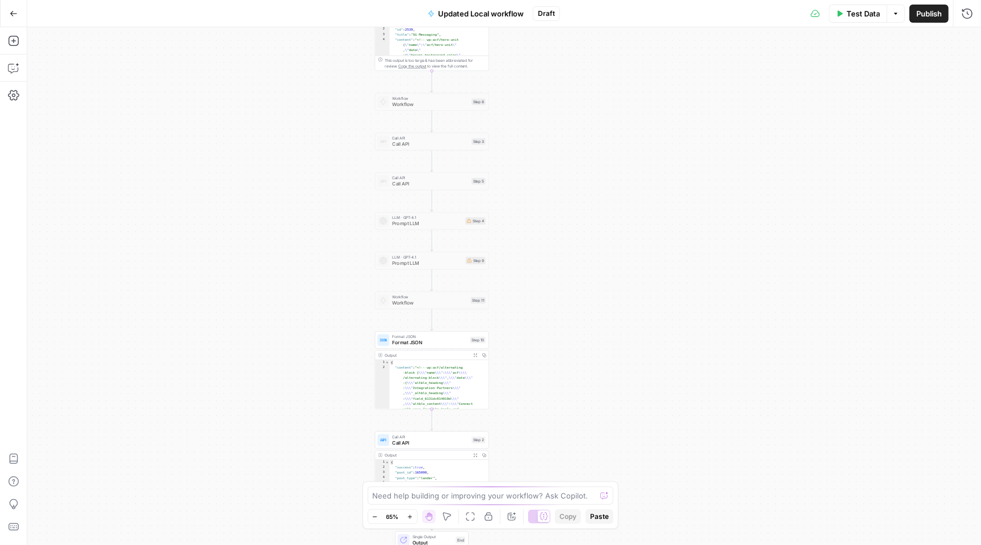
drag, startPoint x: 244, startPoint y: 155, endPoint x: 244, endPoint y: 292, distance: 136.1
click at [244, 292] on div "Workflow Input Settings Inputs Format JSON Format JSON Step 6 Output Expand Out…" at bounding box center [504, 286] width 954 height 518
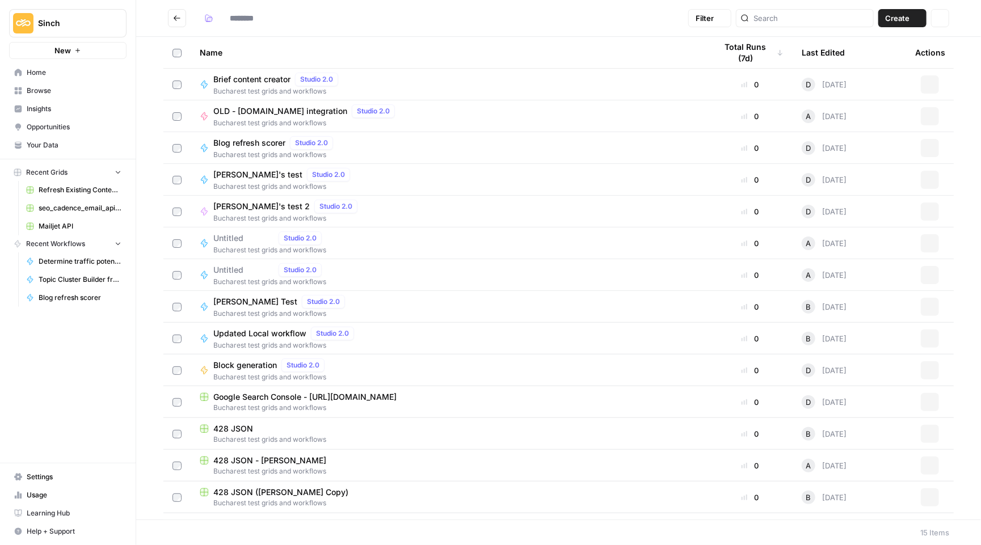
type input "**********"
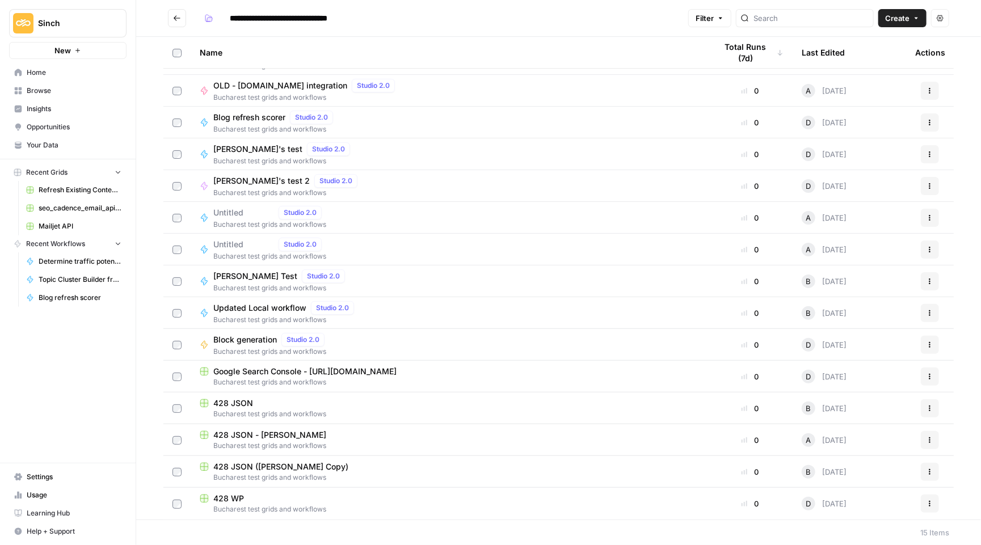
scroll to position [26, 0]
click at [237, 491] on td "428 WP Bucharest test grids and workflows" at bounding box center [449, 504] width 517 height 32
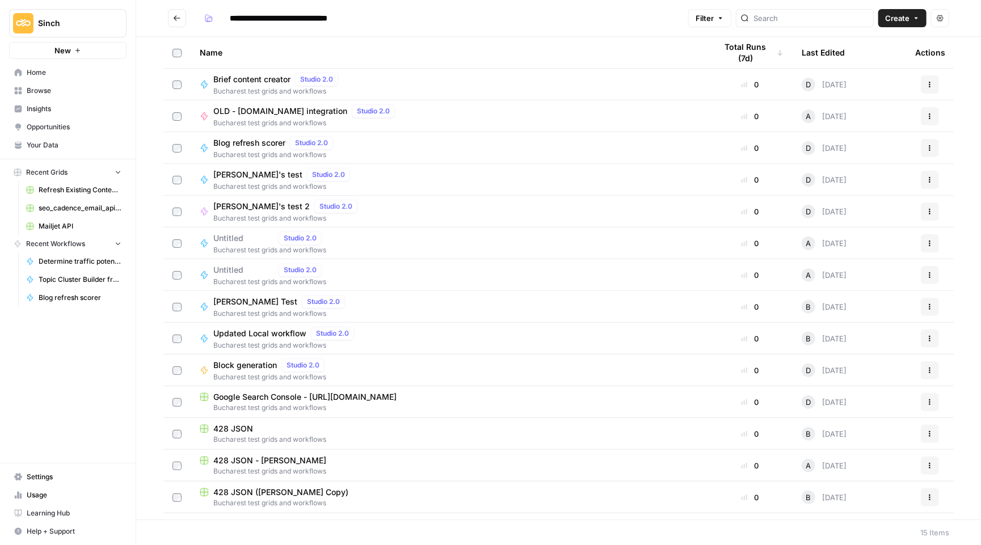
scroll to position [0, 0]
click at [258, 85] on span "Brief content creator" at bounding box center [251, 79] width 77 height 11
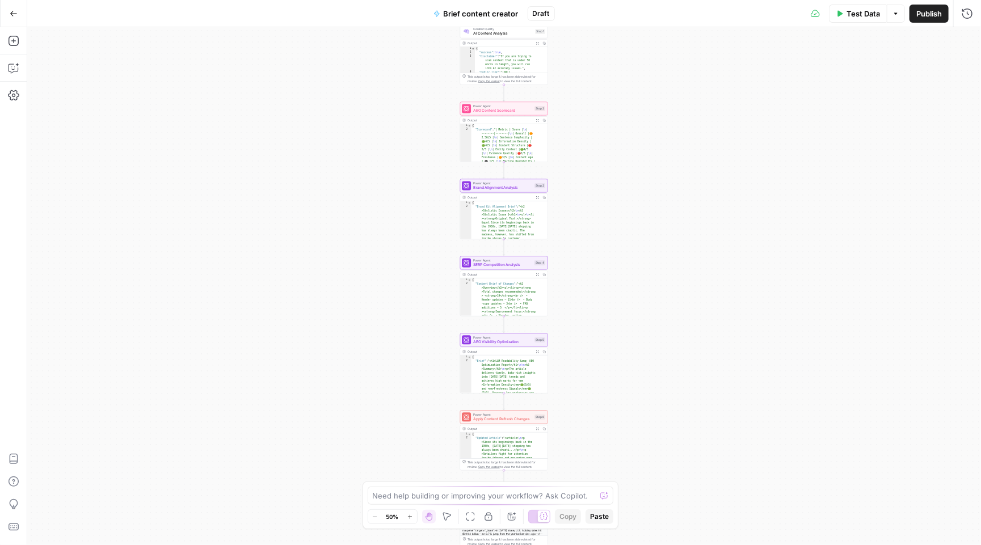
click at [12, 14] on icon "button" at bounding box center [14, 14] width 8 height 8
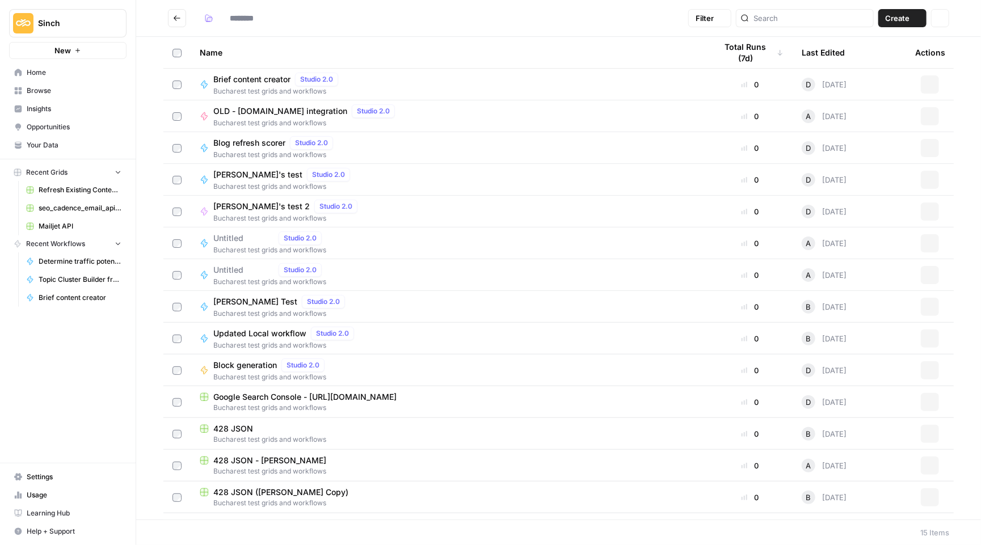
click at [13, 14] on img "Workspace: Sinch" at bounding box center [23, 23] width 20 height 20
type input "**********"
click at [509, 33] on header "**********" at bounding box center [558, 18] width 845 height 37
click at [821, 55] on div "Last Edited" at bounding box center [823, 52] width 43 height 31
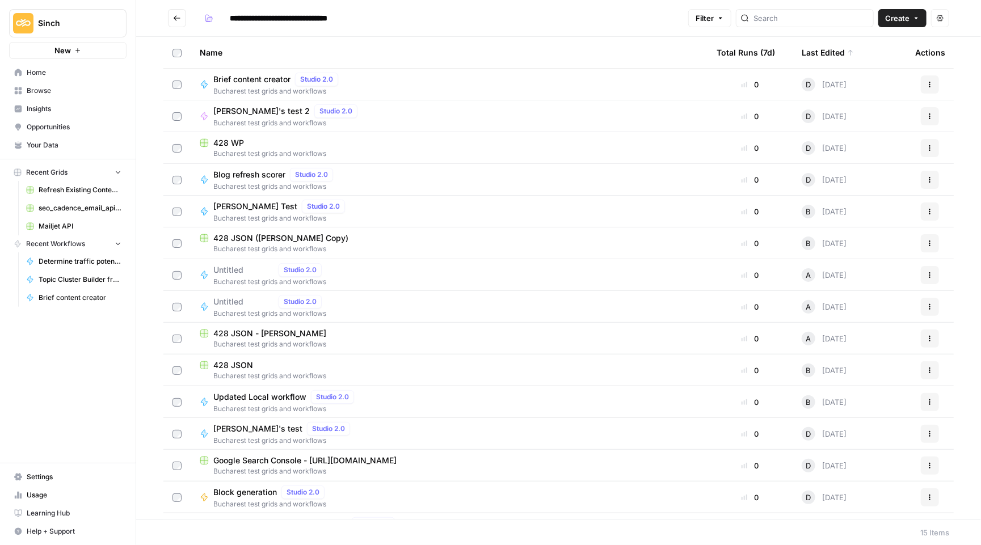
click at [173, 18] on icon "Go back" at bounding box center [177, 18] width 8 height 8
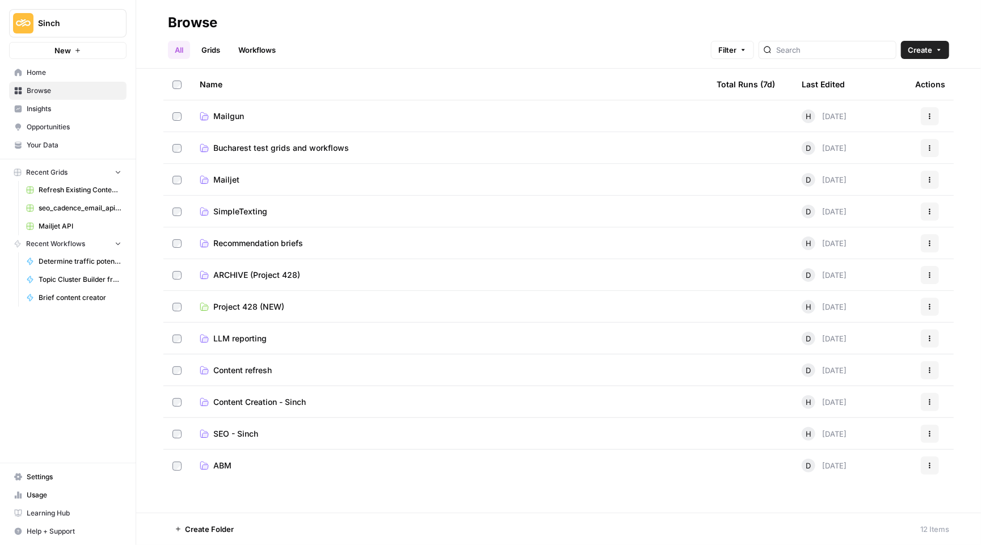
click at [232, 179] on span "Mailjet" at bounding box center [226, 179] width 26 height 11
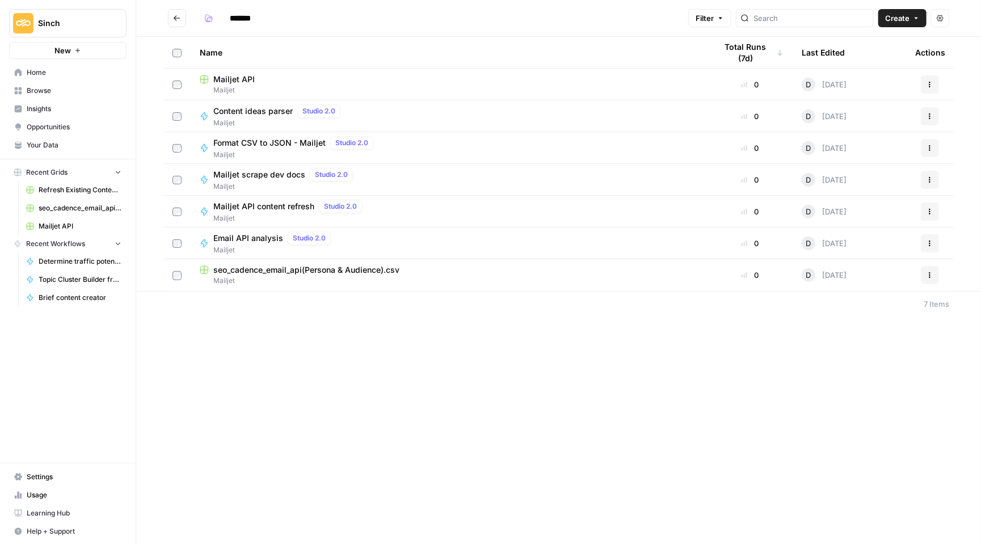
click at [263, 115] on span "Content ideas parser" at bounding box center [252, 111] width 79 height 11
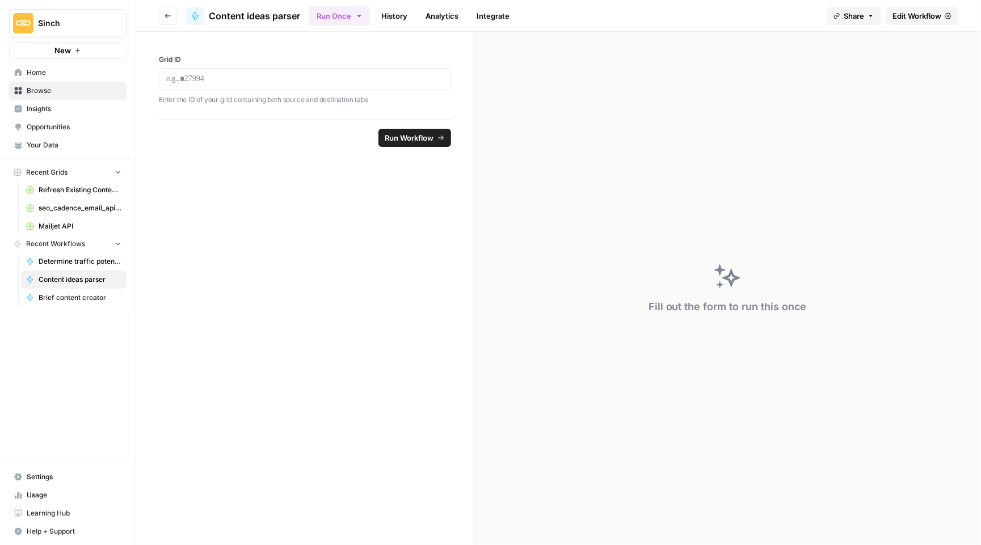
click at [917, 10] on span "Edit Workflow" at bounding box center [916, 15] width 49 height 11
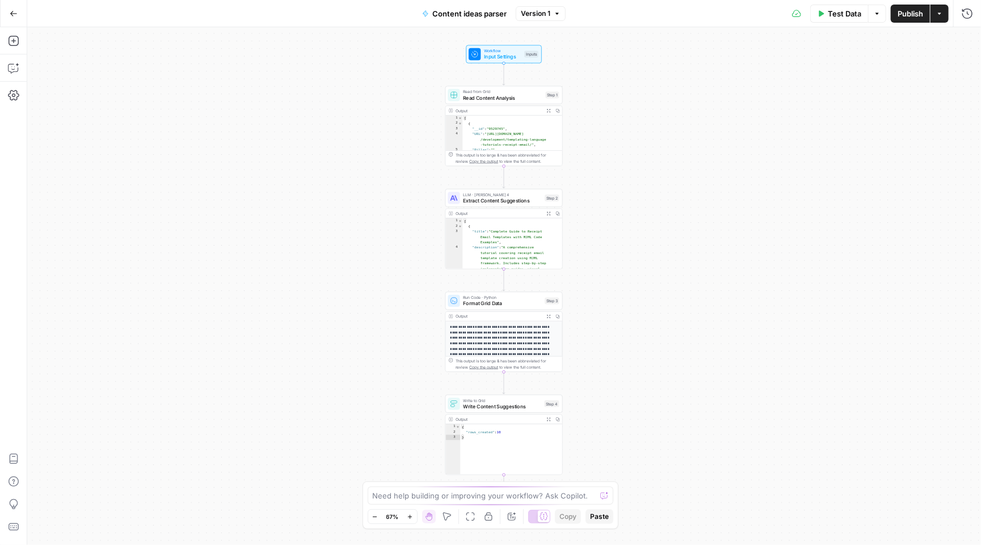
click at [818, 260] on div "Workflow Input Settings Inputs Read from Grid Read Content Analysis Step 1 Outp…" at bounding box center [504, 286] width 954 height 518
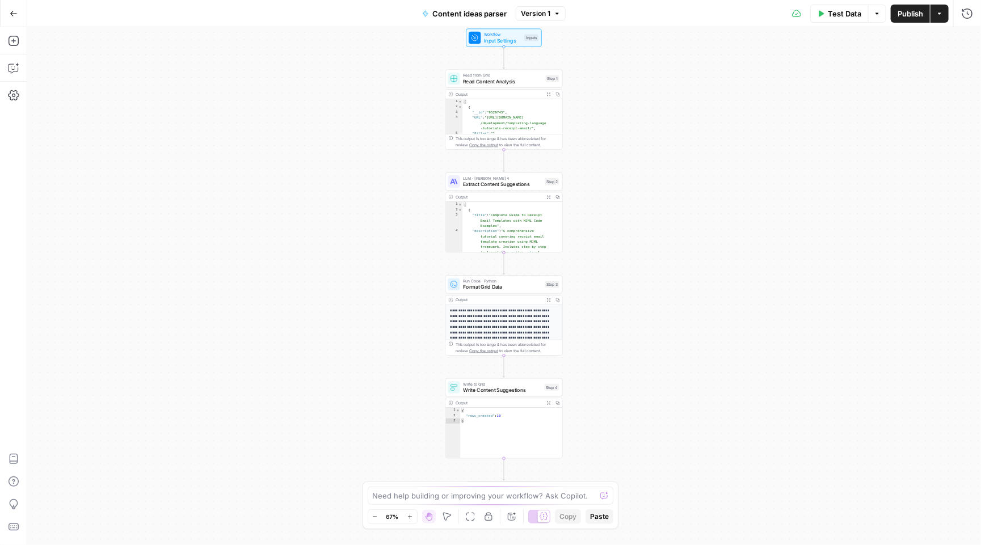
drag, startPoint x: 818, startPoint y: 260, endPoint x: 818, endPoint y: 243, distance: 16.4
click at [818, 243] on div "Workflow Input Settings Inputs Read from Grid Read Content Analysis Step 1 Outp…" at bounding box center [504, 286] width 954 height 518
click at [10, 15] on icon "button" at bounding box center [14, 14] width 8 height 8
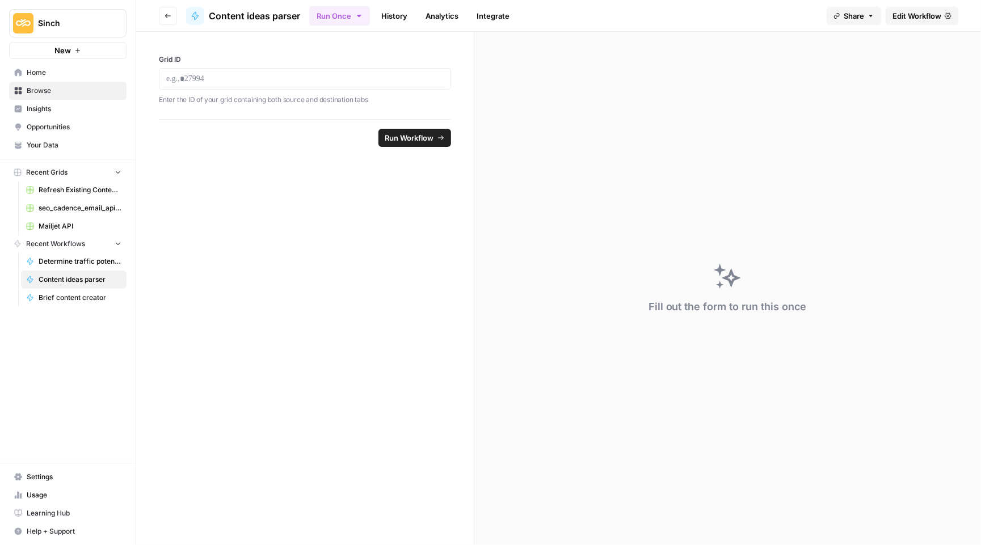
click at [403, 12] on link "History" at bounding box center [394, 16] width 40 height 18
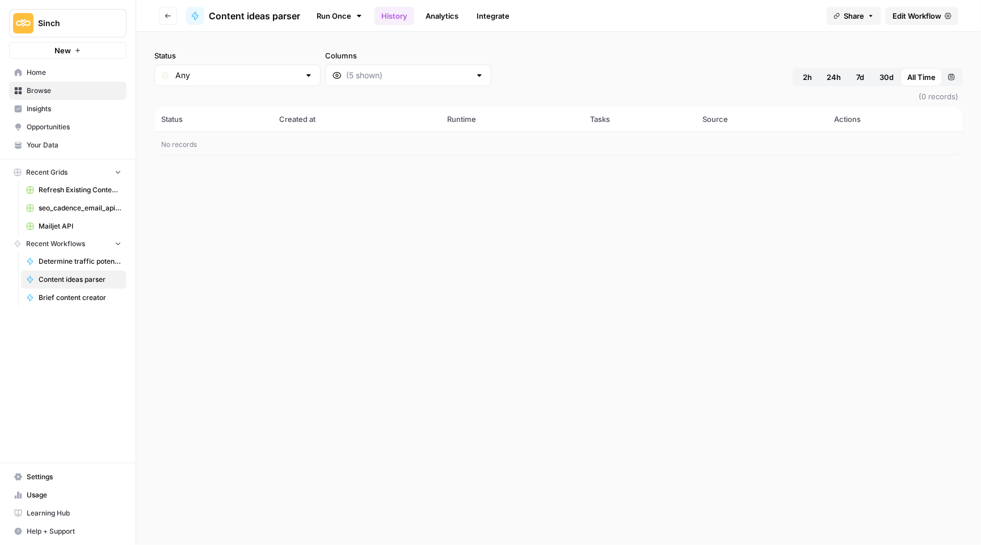
click at [453, 7] on link "Analytics" at bounding box center [442, 16] width 47 height 18
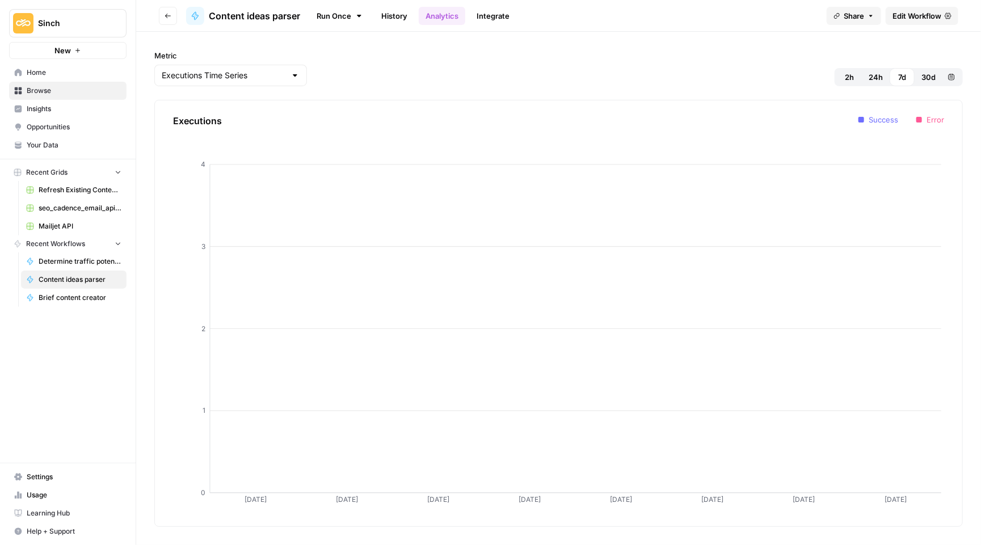
click at [166, 16] on icon "button" at bounding box center [168, 16] width 6 height 5
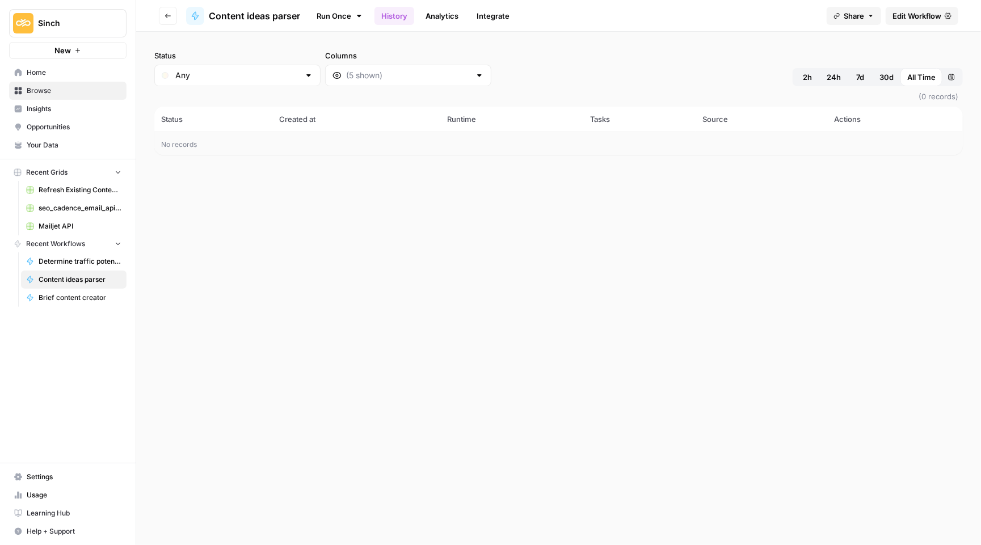
click at [172, 18] on button "Go back" at bounding box center [168, 16] width 18 height 18
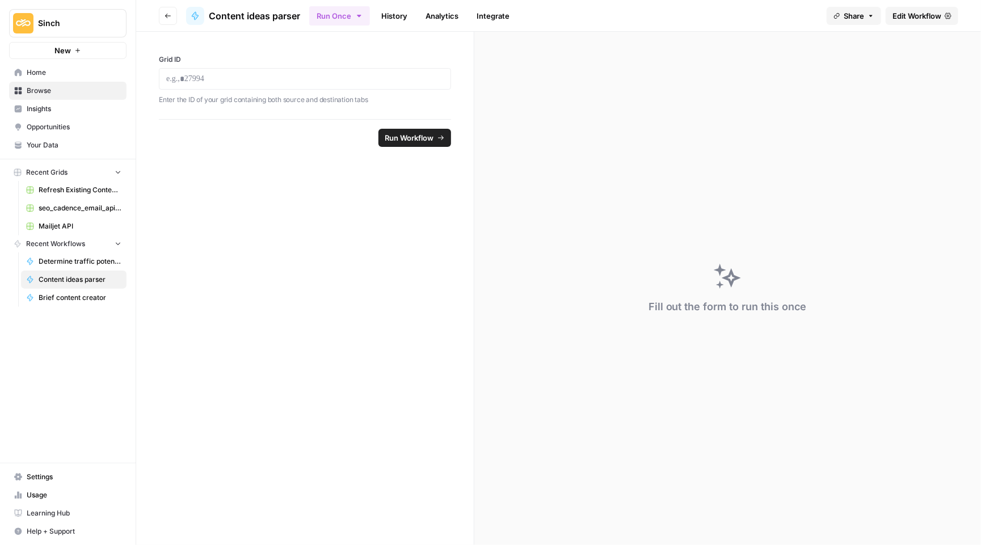
click at [172, 18] on button "Go back" at bounding box center [168, 16] width 18 height 18
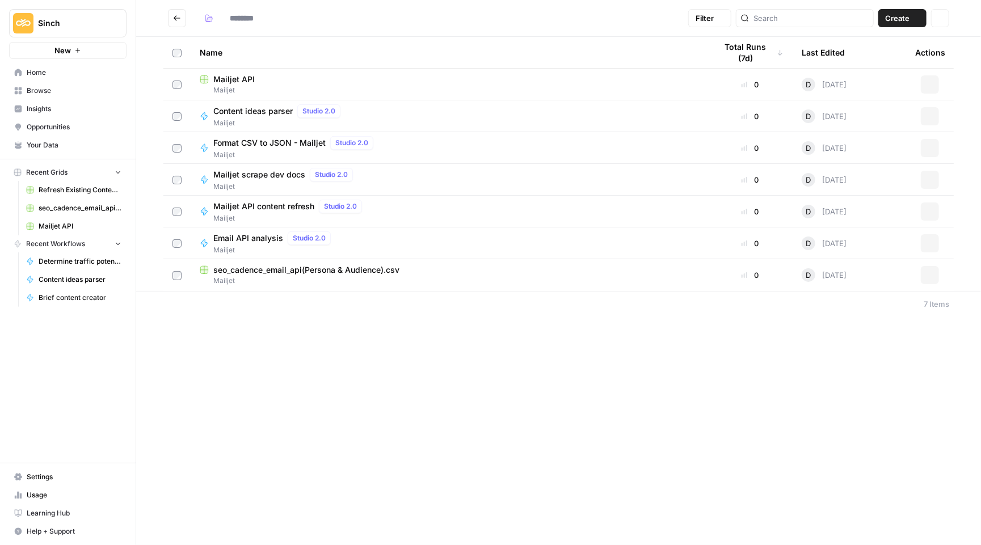
type input "*******"
click at [259, 237] on span "Email API analysis" at bounding box center [248, 238] width 70 height 11
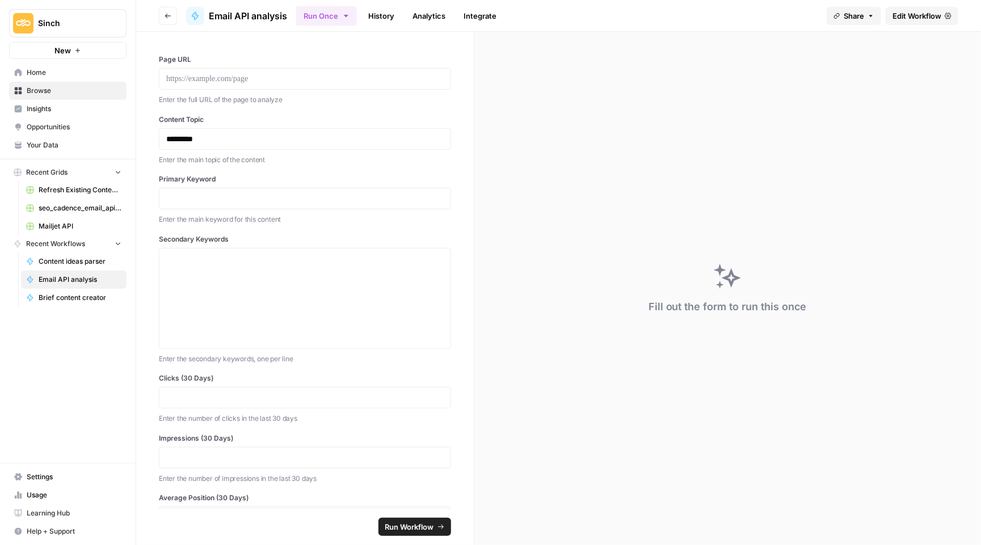
click at [909, 18] on span "Edit Workflow" at bounding box center [916, 15] width 49 height 11
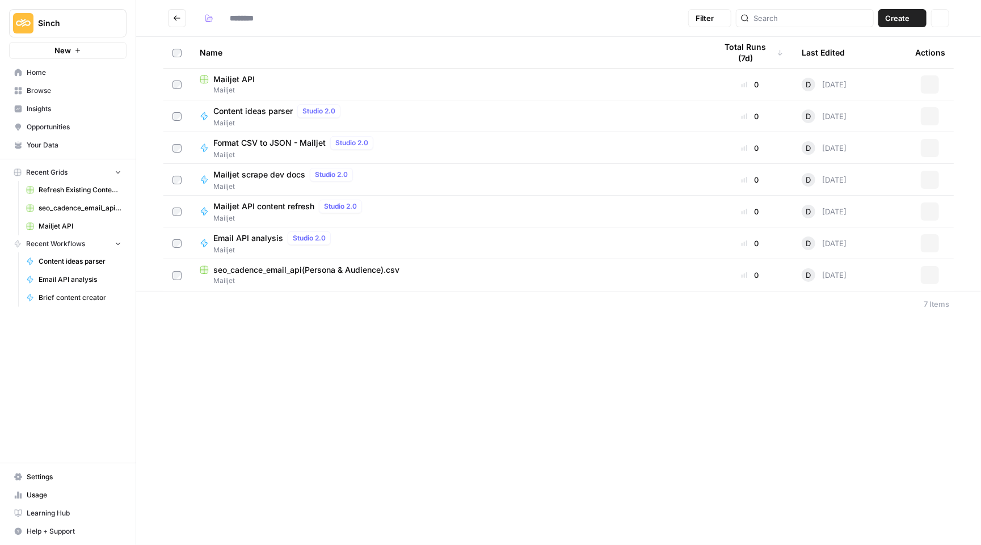
type input "*******"
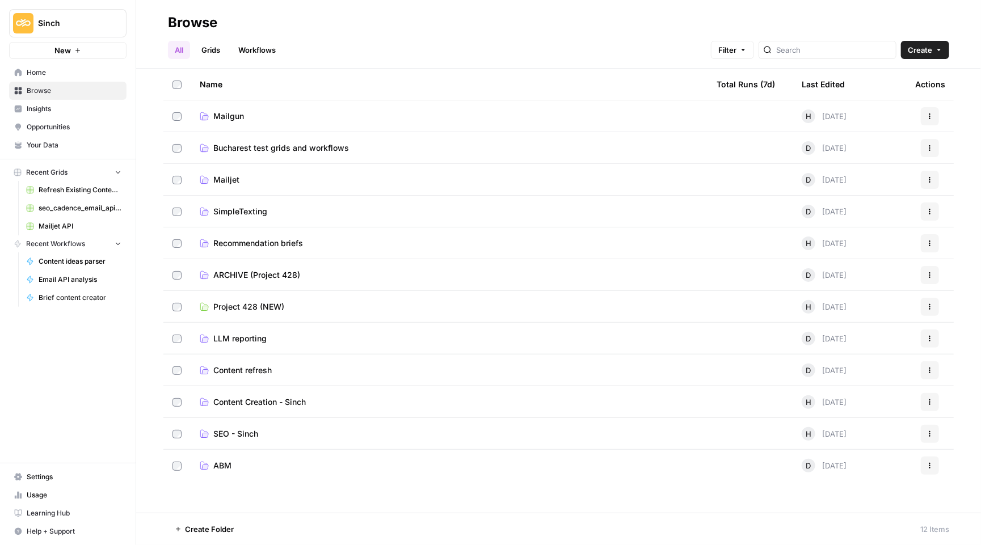
click at [269, 309] on span "Project 428 (NEW)" at bounding box center [248, 306] width 71 height 11
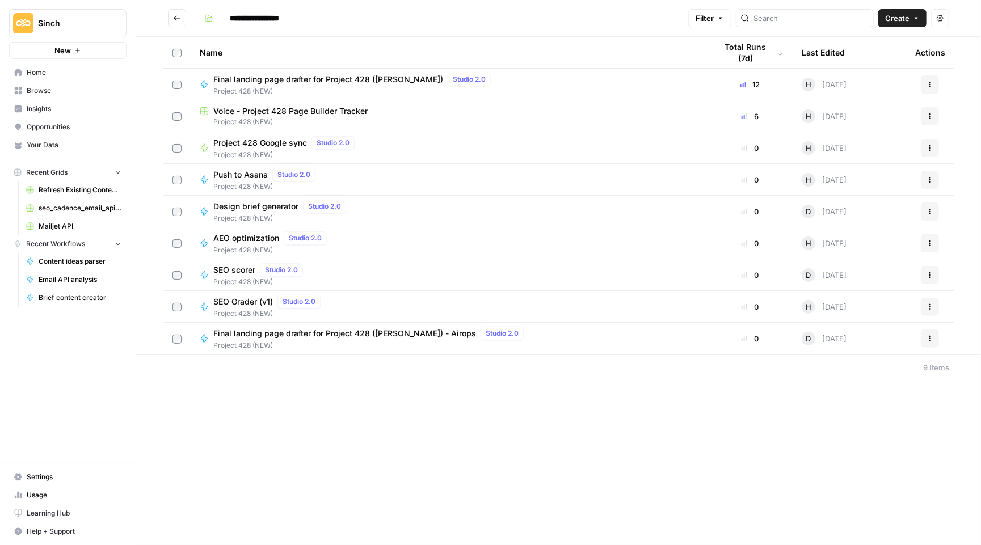
click at [246, 236] on span "AEO optimization" at bounding box center [246, 238] width 66 height 11
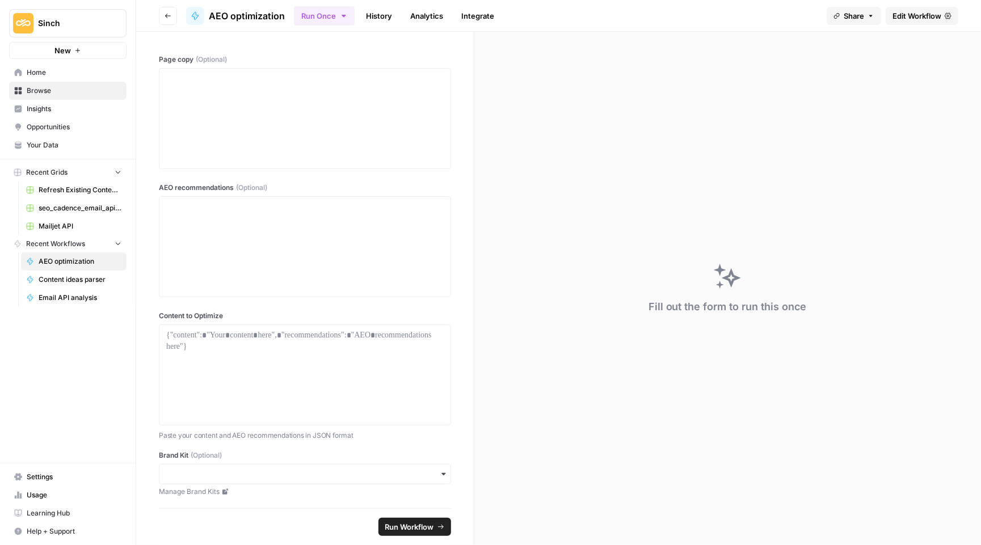
click at [934, 12] on span "Edit Workflow" at bounding box center [916, 15] width 49 height 11
click at [174, 17] on button "Go back" at bounding box center [168, 16] width 18 height 18
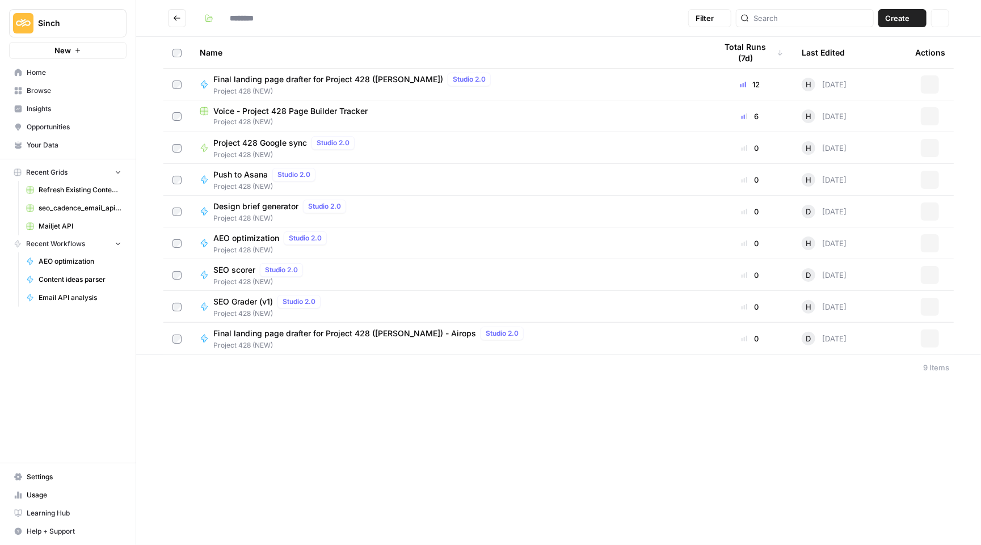
type input "**********"
click at [175, 18] on icon "Go back" at bounding box center [177, 17] width 7 height 5
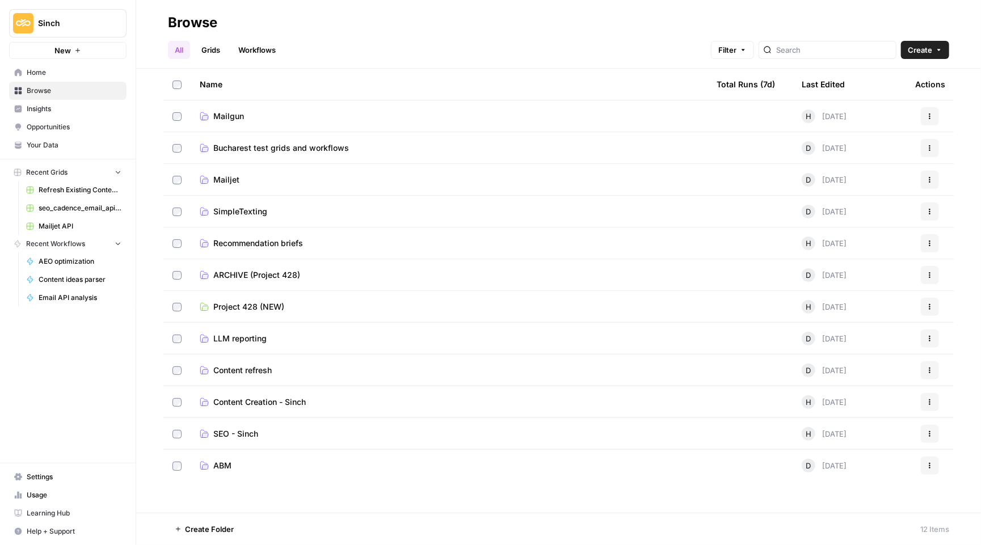
click at [243, 241] on span "Recommendation briefs" at bounding box center [258, 243] width 90 height 11
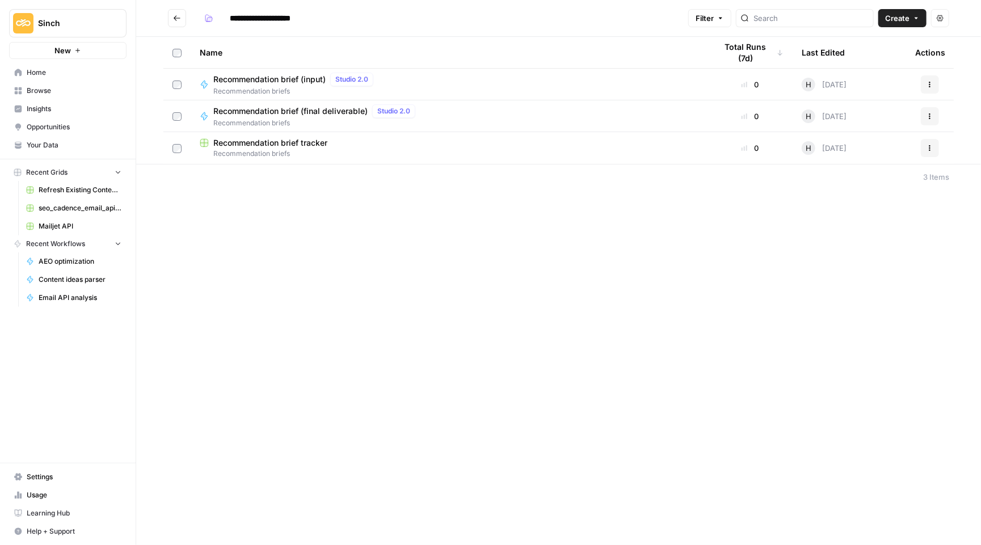
click at [179, 15] on icon "Go back" at bounding box center [177, 18] width 8 height 8
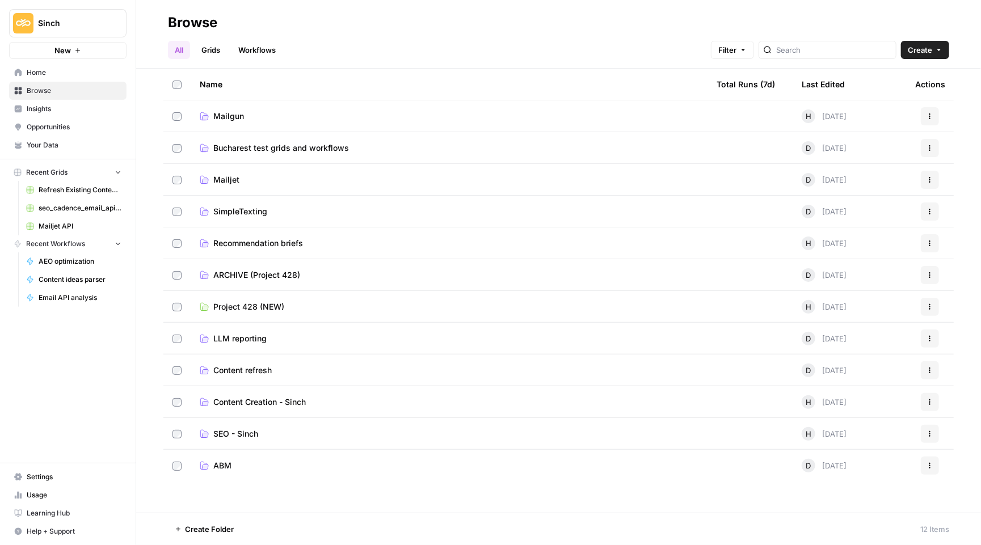
click at [228, 121] on span "Mailgun" at bounding box center [228, 116] width 31 height 11
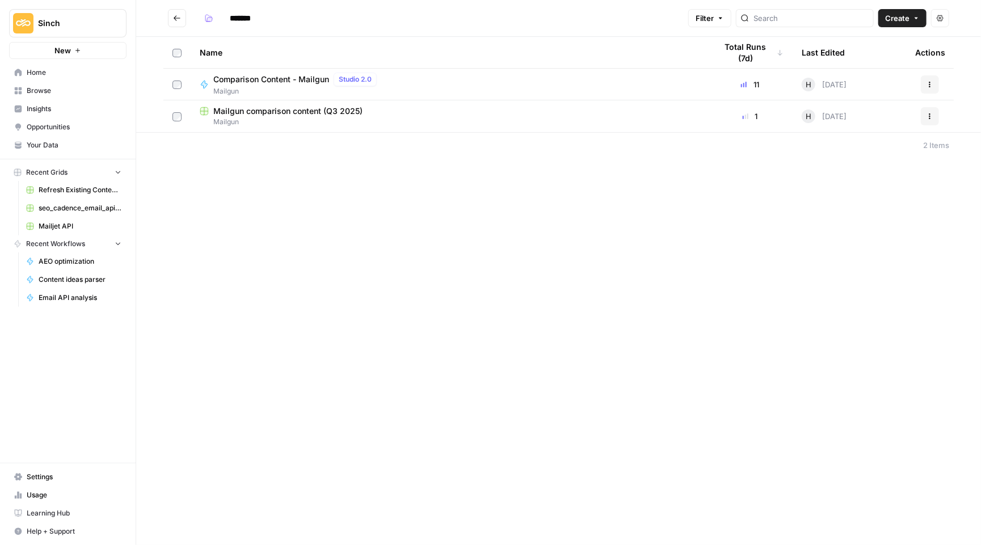
click at [248, 82] on span "Comparison Content - Mailgun" at bounding box center [271, 79] width 116 height 11
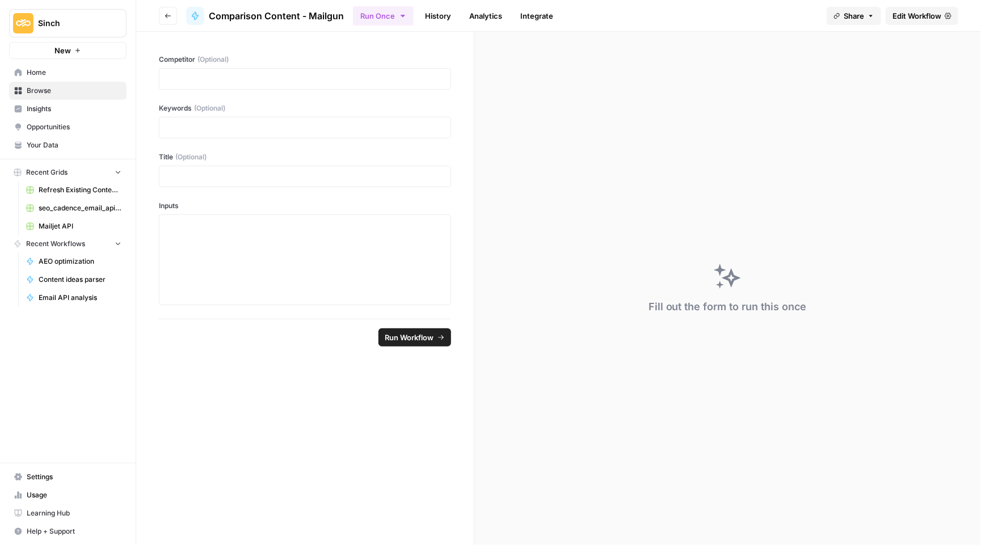
click at [913, 10] on span "Edit Workflow" at bounding box center [916, 15] width 49 height 11
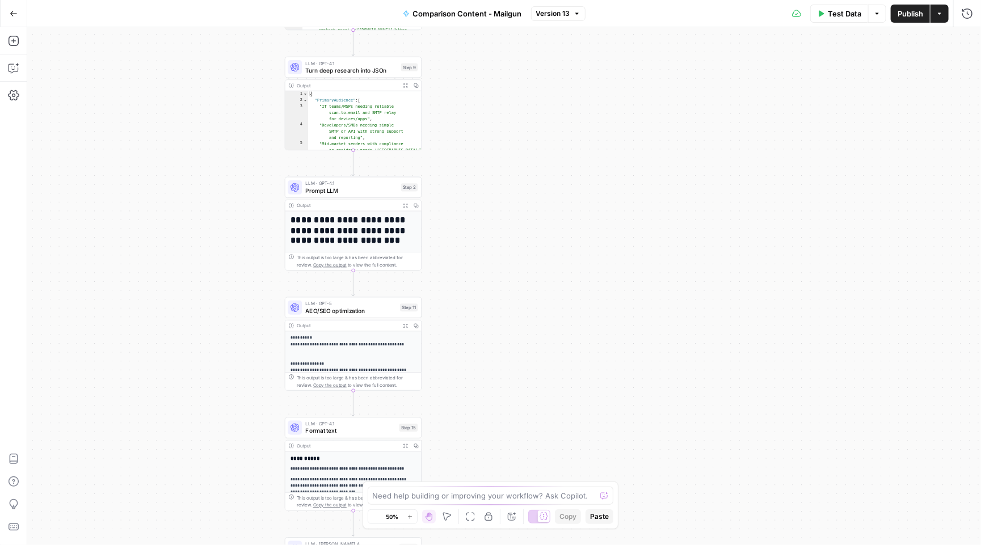
drag, startPoint x: 678, startPoint y: 292, endPoint x: 676, endPoint y: 398, distance: 106.1
click at [676, 398] on div "Workflow Input Settings Inputs Power Agent Deep Research Step 3 Output Expand O…" at bounding box center [504, 286] width 954 height 518
click at [664, 317] on div "Workflow Input Settings Inputs Power Agent Deep Research Step 3 Output Expand O…" at bounding box center [504, 286] width 954 height 518
click at [639, 334] on div "Workflow Input Settings Inputs Power Agent Deep Research Step 3 Output Expand O…" at bounding box center [504, 286] width 954 height 518
click at [782, 185] on div "Workflow Input Settings Inputs Power Agent Deep Research Step 3 Output Expand O…" at bounding box center [504, 286] width 954 height 518
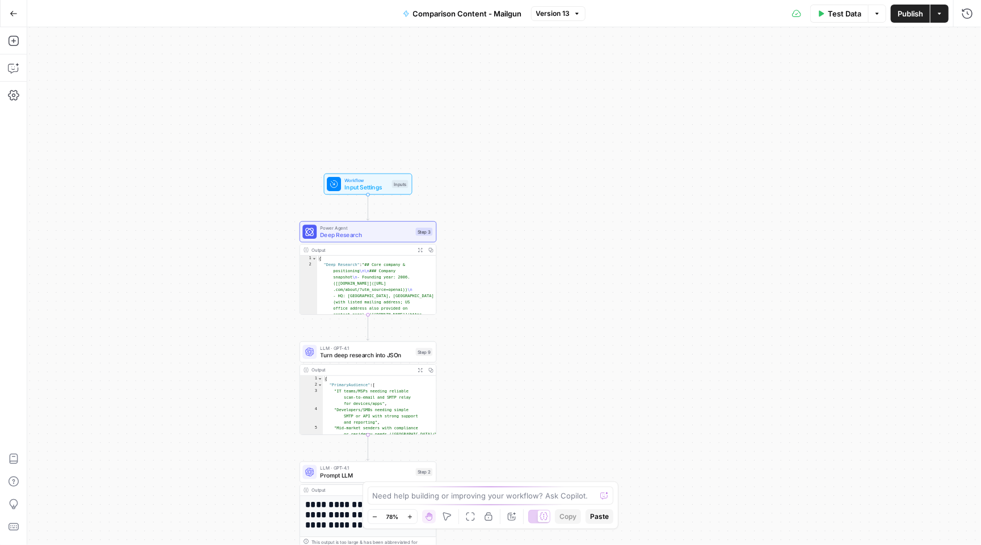
drag, startPoint x: 572, startPoint y: 187, endPoint x: 651, endPoint y: -55, distance: 254.2
click at [651, 0] on html "Sinch New Home Browse Insights Opportunities Your Data Recent Grids Refresh Exi…" at bounding box center [490, 272] width 981 height 545
click at [943, 18] on button "Actions" at bounding box center [939, 14] width 18 height 18
click at [882, 13] on button "Options" at bounding box center [877, 14] width 18 height 18
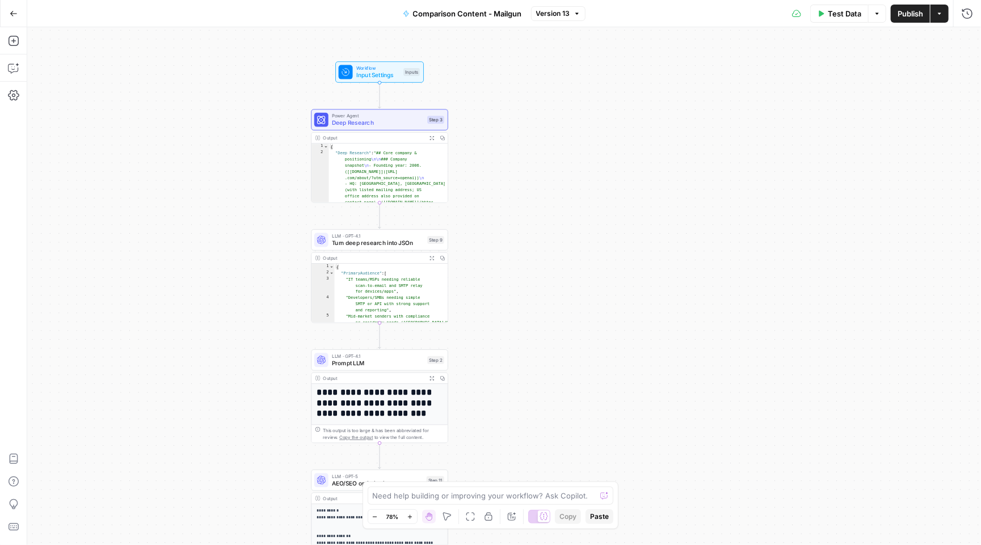
drag, startPoint x: 538, startPoint y: 156, endPoint x: 546, endPoint y: 373, distance: 217.4
click at [547, 375] on div "Workflow Input Settings Inputs Power Agent Deep Research Step 3 Output Expand O…" at bounding box center [504, 286] width 954 height 518
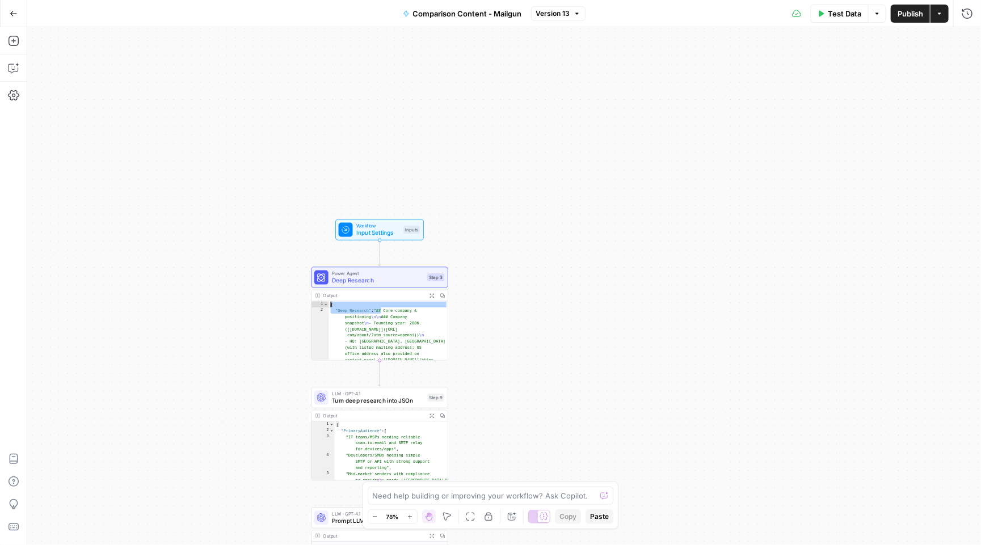
drag, startPoint x: 396, startPoint y: 317, endPoint x: 611, endPoint y: 239, distance: 229.1
click at [611, 239] on div "**********" at bounding box center [504, 286] width 954 height 518
type textarea "**********"
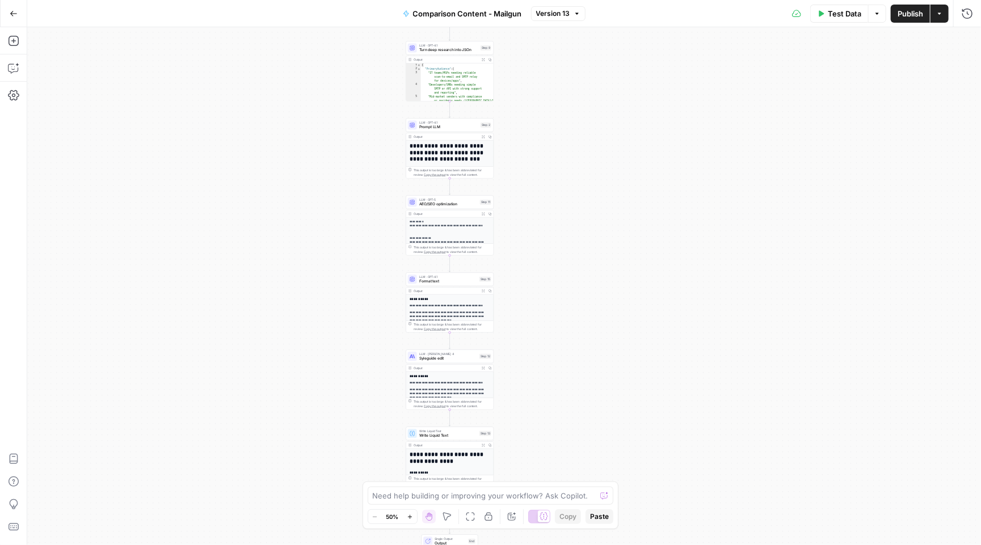
drag, startPoint x: 562, startPoint y: 342, endPoint x: 562, endPoint y: 128, distance: 214.4
click at [562, 128] on div "**********" at bounding box center [504, 286] width 954 height 518
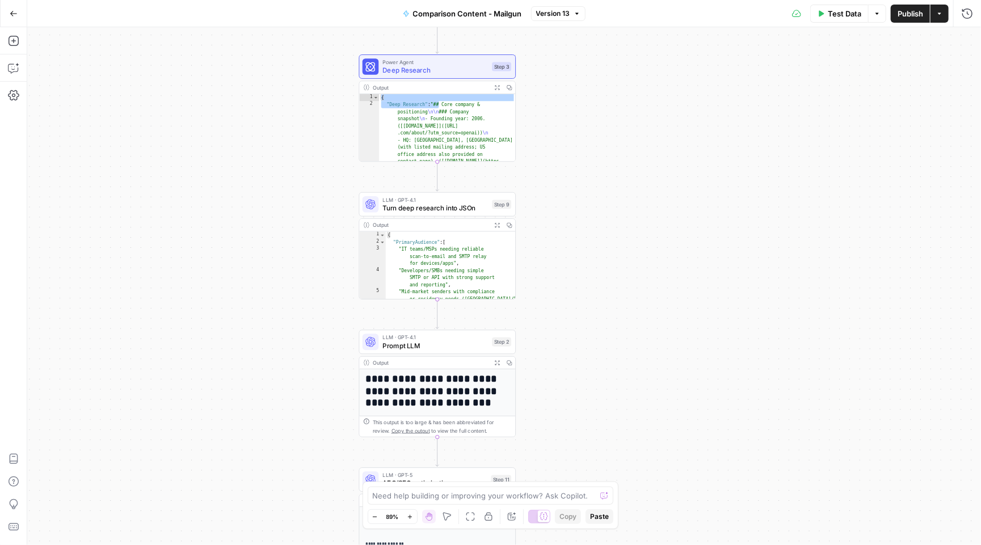
drag, startPoint x: 559, startPoint y: 146, endPoint x: 554, endPoint y: 243, distance: 97.1
click at [554, 243] on div "**********" at bounding box center [504, 286] width 954 height 518
click at [572, 237] on div "**********" at bounding box center [504, 286] width 954 height 518
click at [477, 213] on span "Turn deep research into JSOn" at bounding box center [436, 209] width 106 height 10
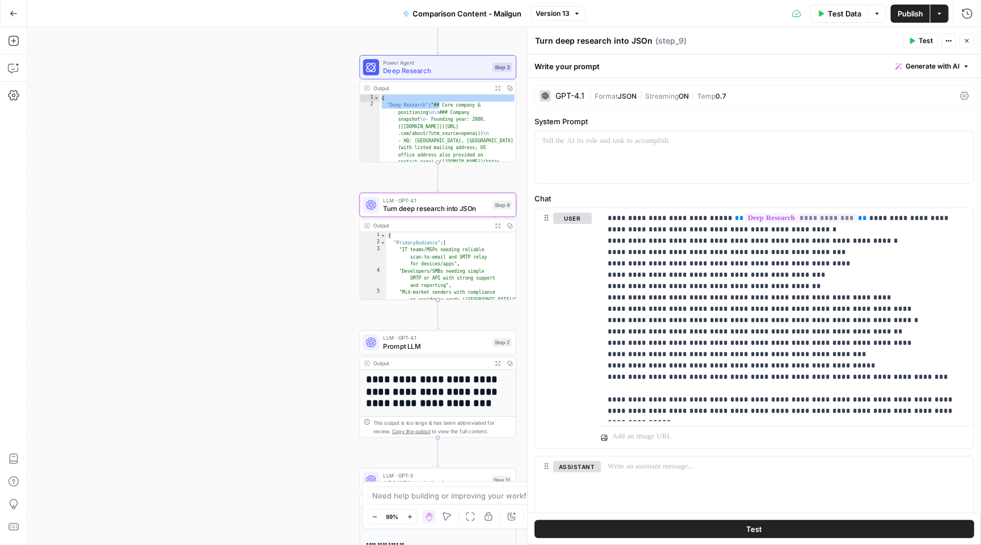
click at [507, 220] on button "Copy" at bounding box center [510, 226] width 12 height 12
click at [499, 223] on icon "button" at bounding box center [498, 226] width 6 height 6
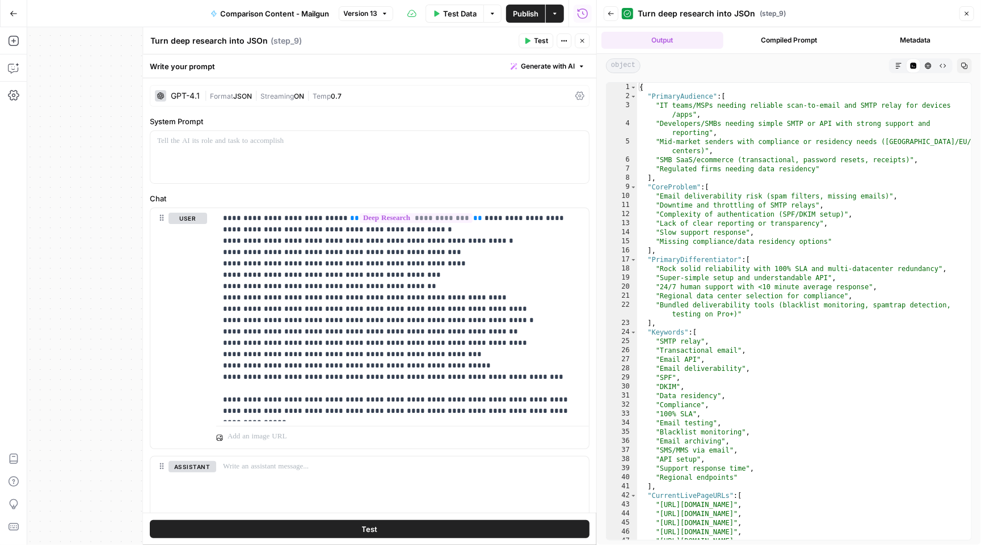
click at [255, 41] on textarea "Turn deep research into JSOn" at bounding box center [208, 40] width 117 height 11
type textarea "Turn deep research into JSON"
click at [104, 382] on div "**********" at bounding box center [311, 286] width 569 height 518
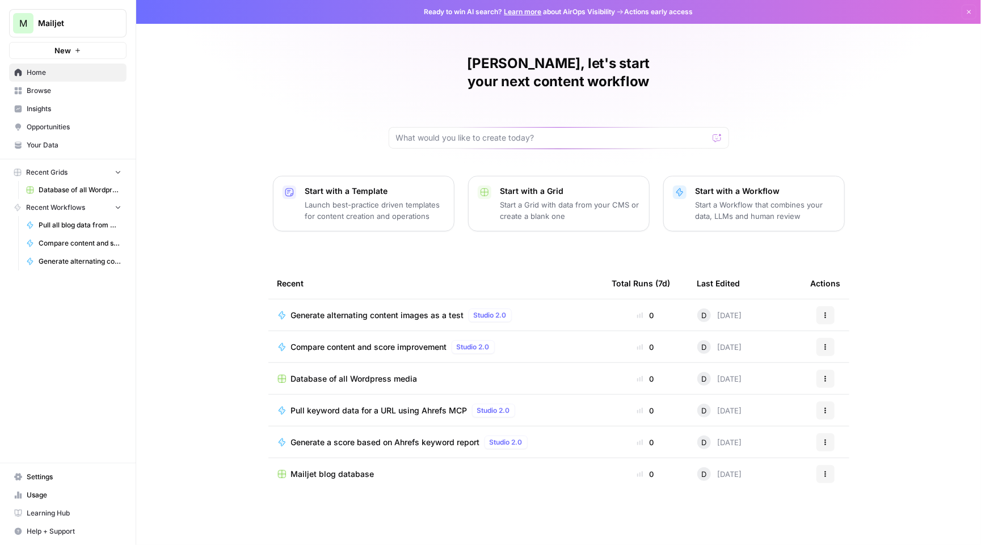
click at [390, 405] on span "Pull keyword data for a URL using Ahrefs MCP" at bounding box center [379, 410] width 176 height 11
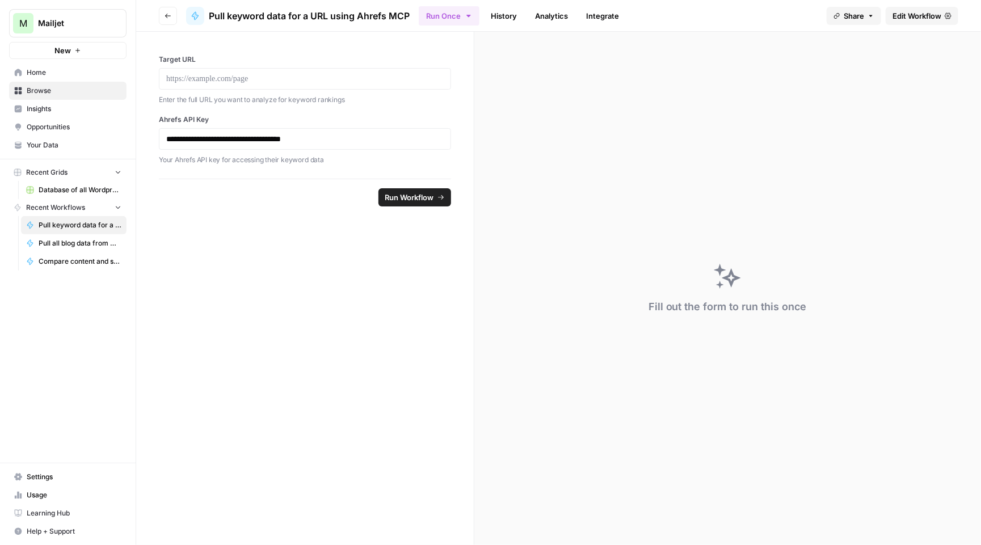
click at [167, 15] on icon "button" at bounding box center [168, 16] width 6 height 5
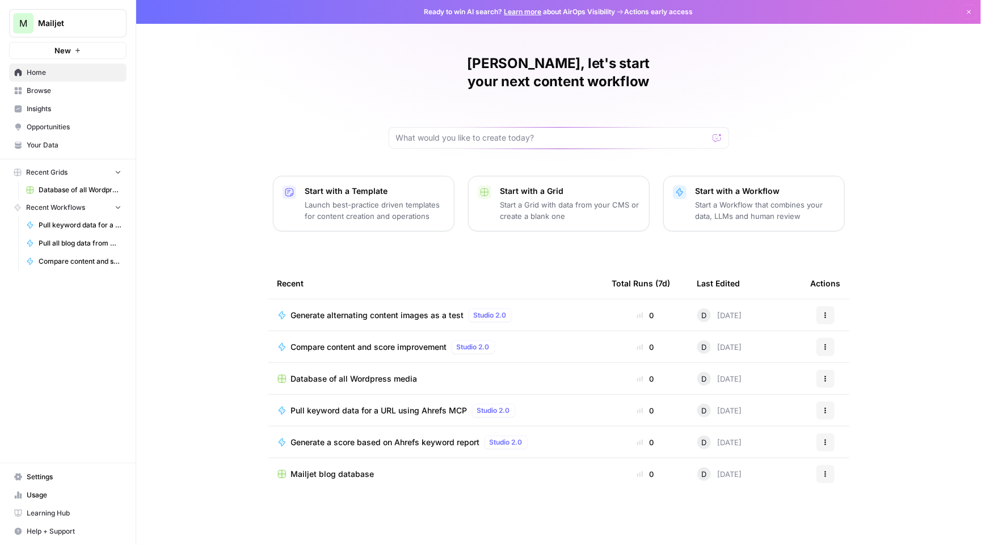
click at [365, 437] on span "Generate a score based on Ahrefs keyword report" at bounding box center [385, 442] width 189 height 11
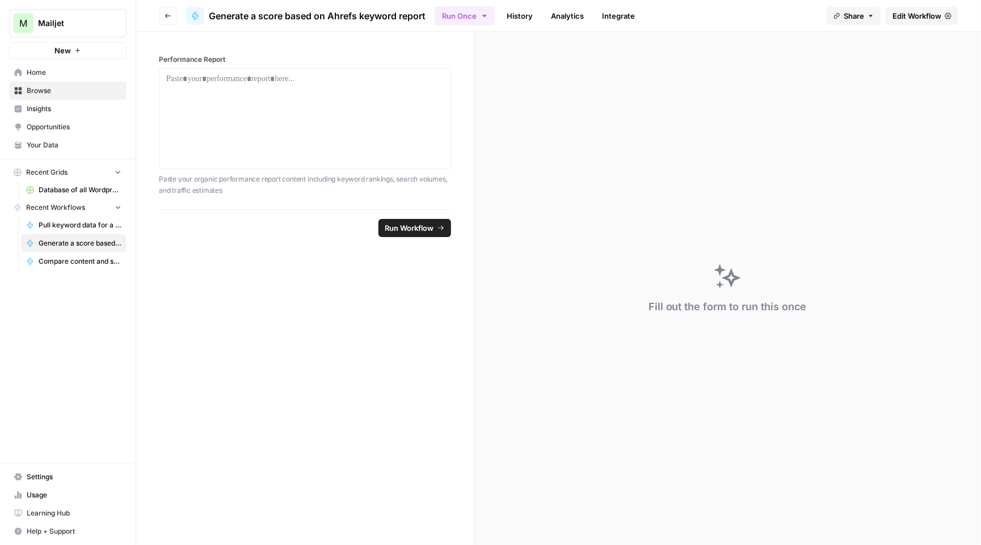
click at [893, 13] on span "Edit Workflow" at bounding box center [916, 15] width 49 height 11
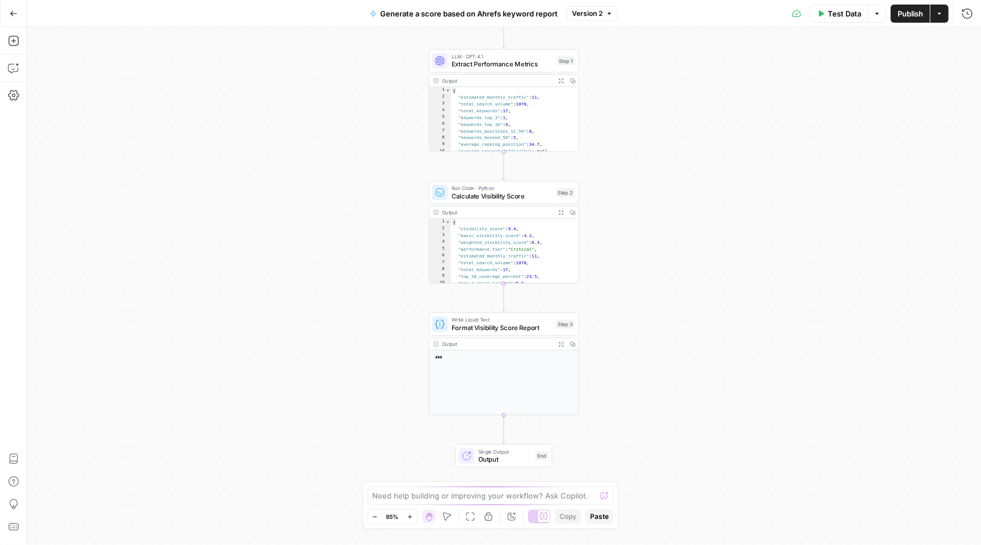
drag, startPoint x: 699, startPoint y: 173, endPoint x: 698, endPoint y: 118, distance: 55.0
click at [699, 118] on div "Workflow Input Settings Inputs LLM · GPT-4.1 Extract Performance Metrics Step 1…" at bounding box center [504, 286] width 954 height 518
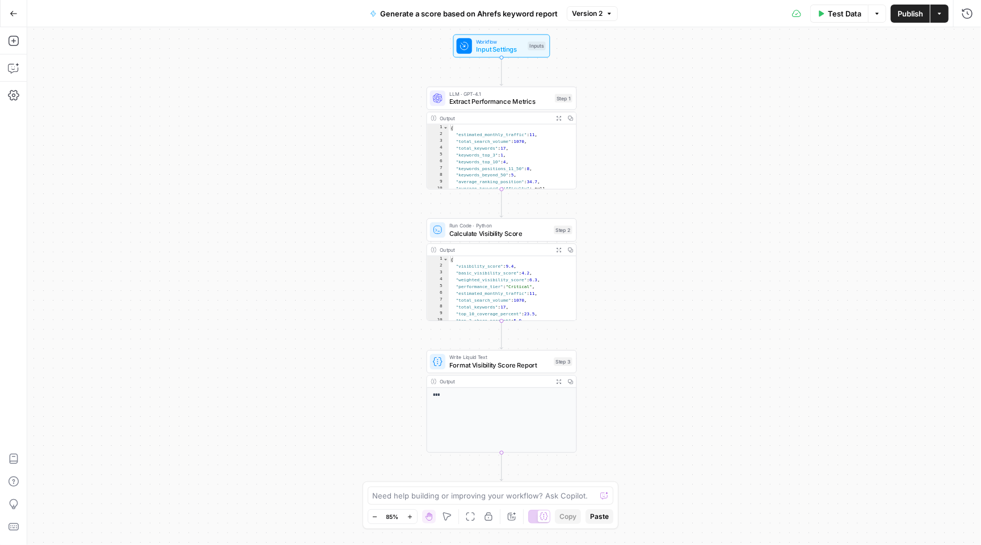
drag, startPoint x: 697, startPoint y: 119, endPoint x: 695, endPoint y: 158, distance: 38.6
click at [695, 158] on div "Workflow Input Settings Inputs LLM · GPT-4.1 Extract Performance Metrics Step 1…" at bounding box center [504, 286] width 954 height 518
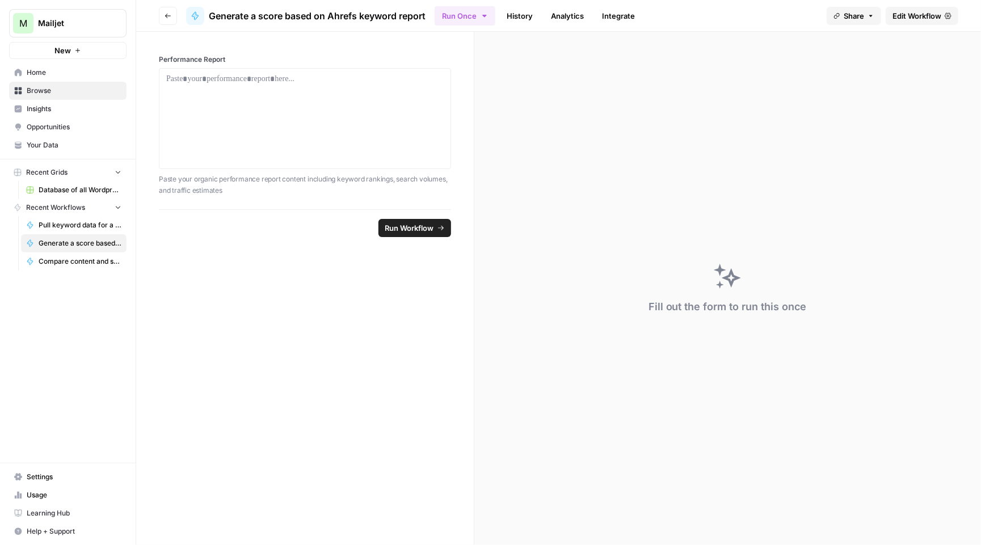
click at [167, 9] on button "Go back" at bounding box center [168, 16] width 18 height 18
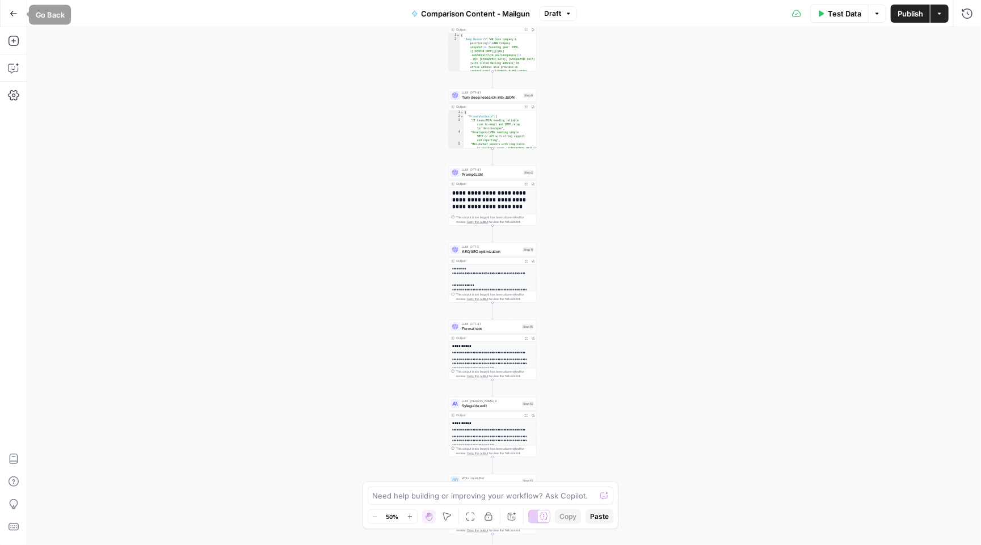
click at [12, 16] on icon "button" at bounding box center [14, 14] width 8 height 8
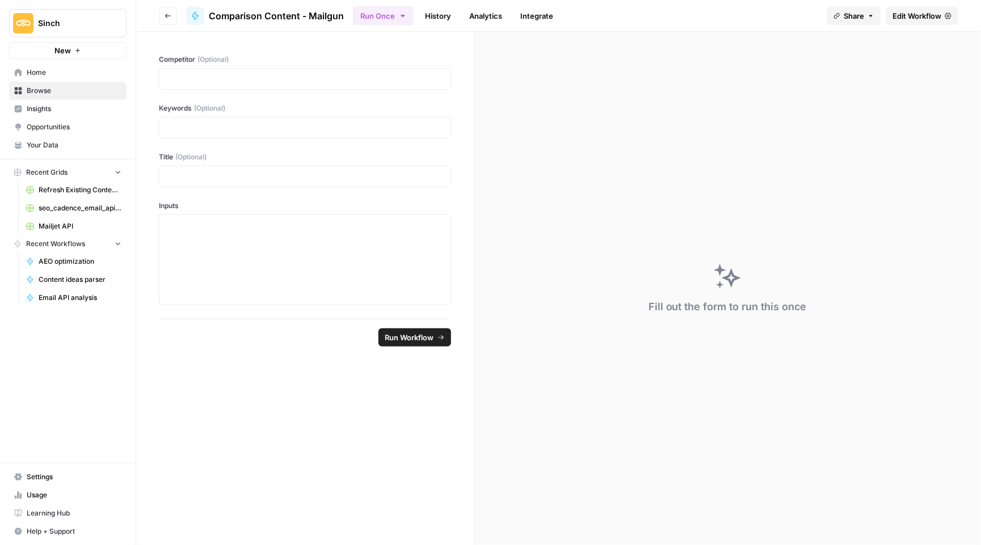
click at [435, 18] on link "History" at bounding box center [438, 16] width 40 height 18
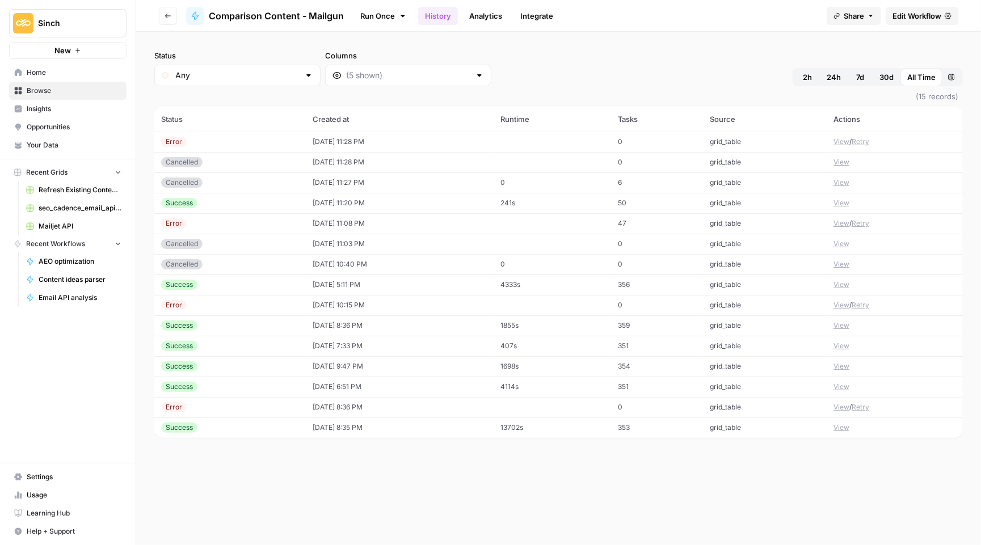
click at [485, 13] on link "Analytics" at bounding box center [485, 16] width 47 height 18
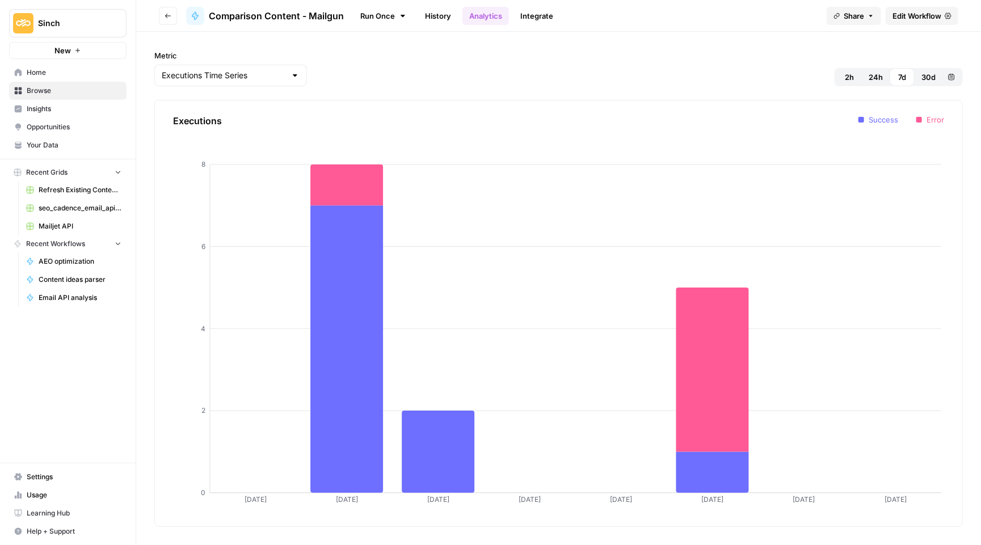
click at [524, 10] on link "Integrate" at bounding box center [536, 16] width 47 height 18
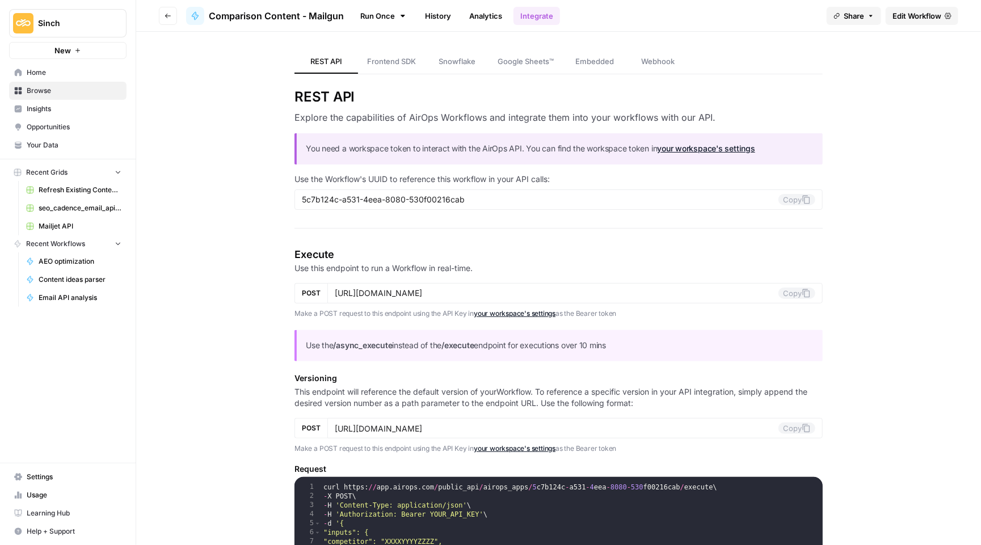
click at [914, 19] on span "Edit Workflow" at bounding box center [916, 15] width 49 height 11
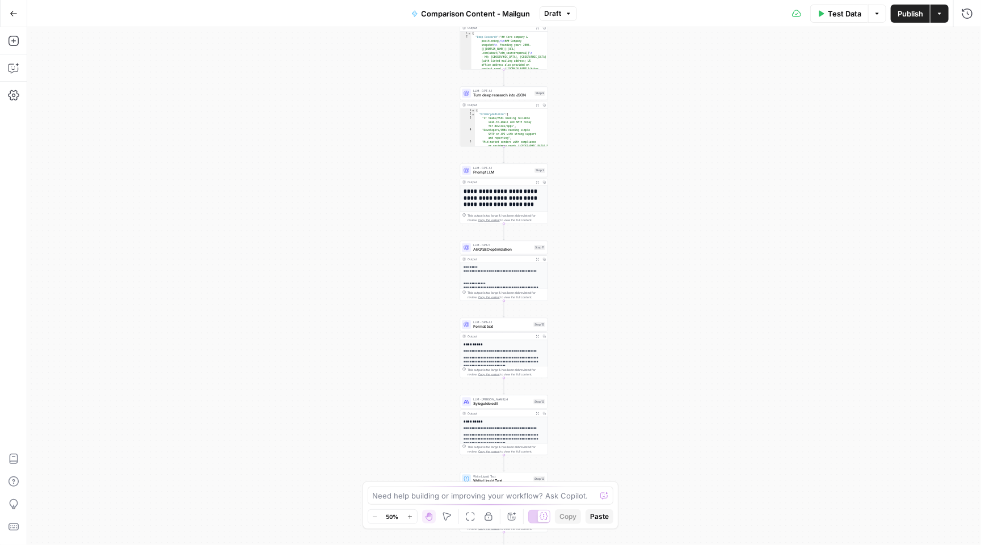
click at [435, 20] on button "Comparison Content - Mailgun" at bounding box center [470, 14] width 133 height 18
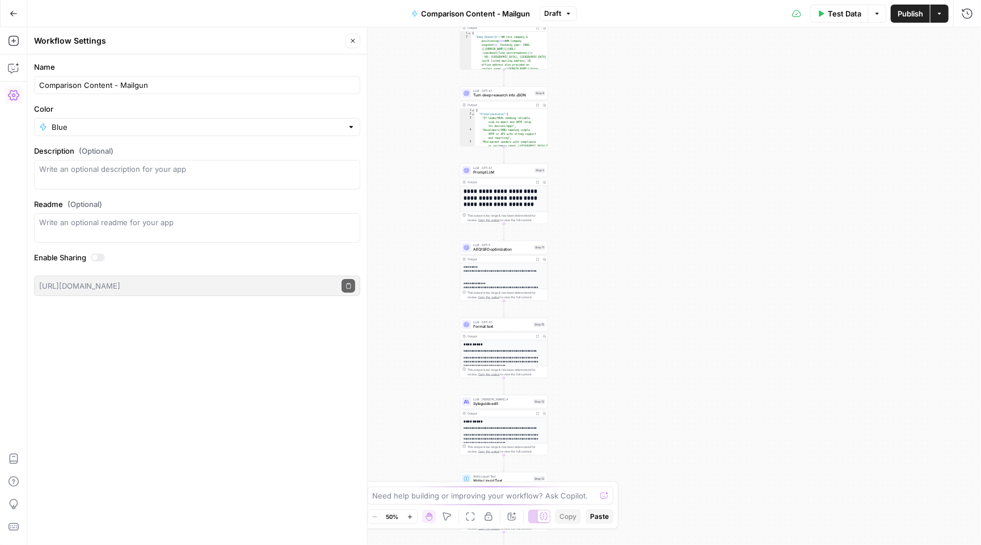
click at [10, 94] on icon "button" at bounding box center [13, 95] width 11 height 11
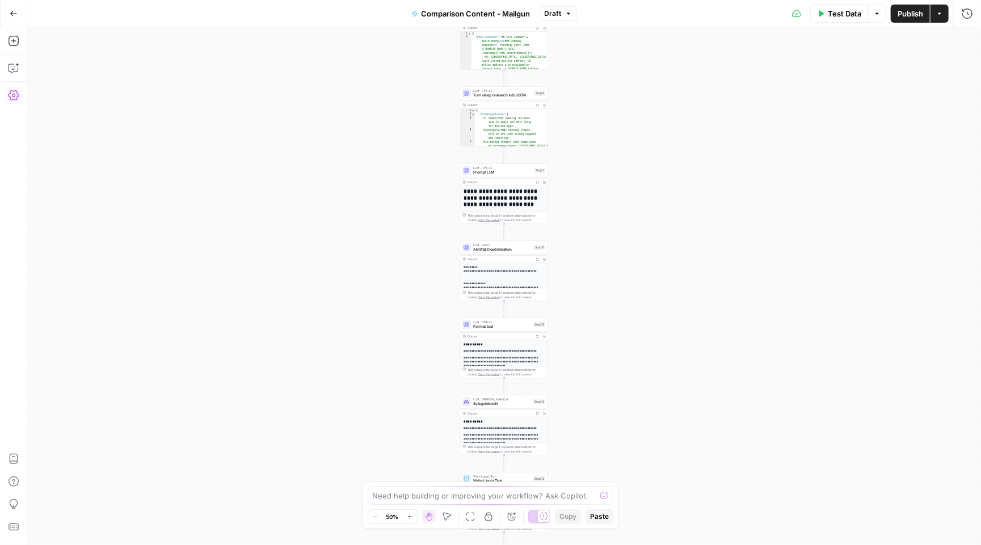
click at [10, 94] on icon "button" at bounding box center [13, 95] width 11 height 11
